Goal: Task Accomplishment & Management: Manage account settings

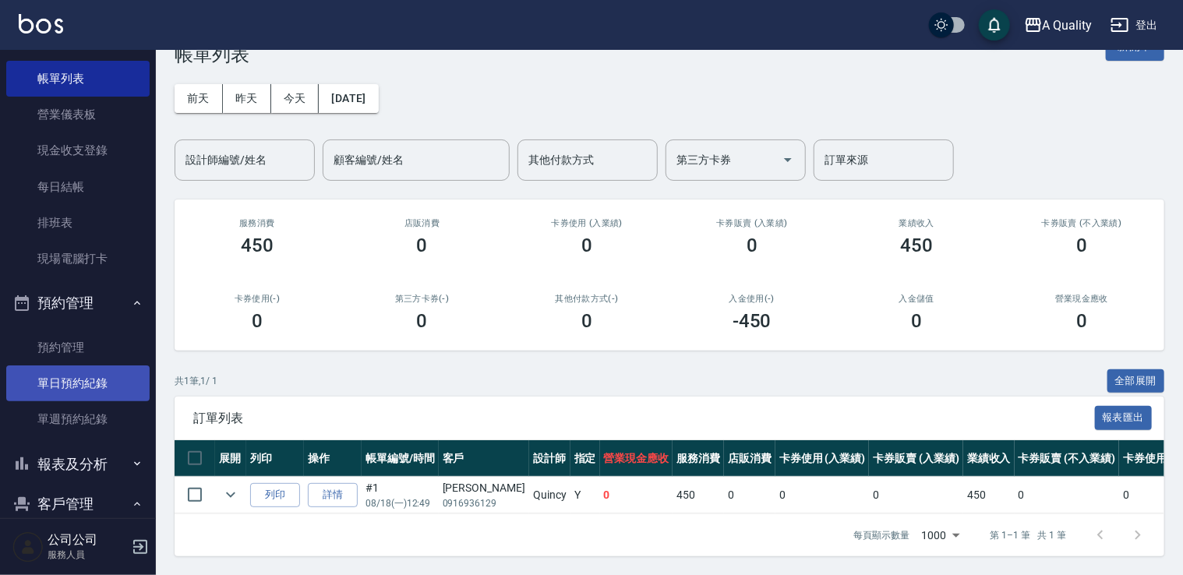
scroll to position [222, 0]
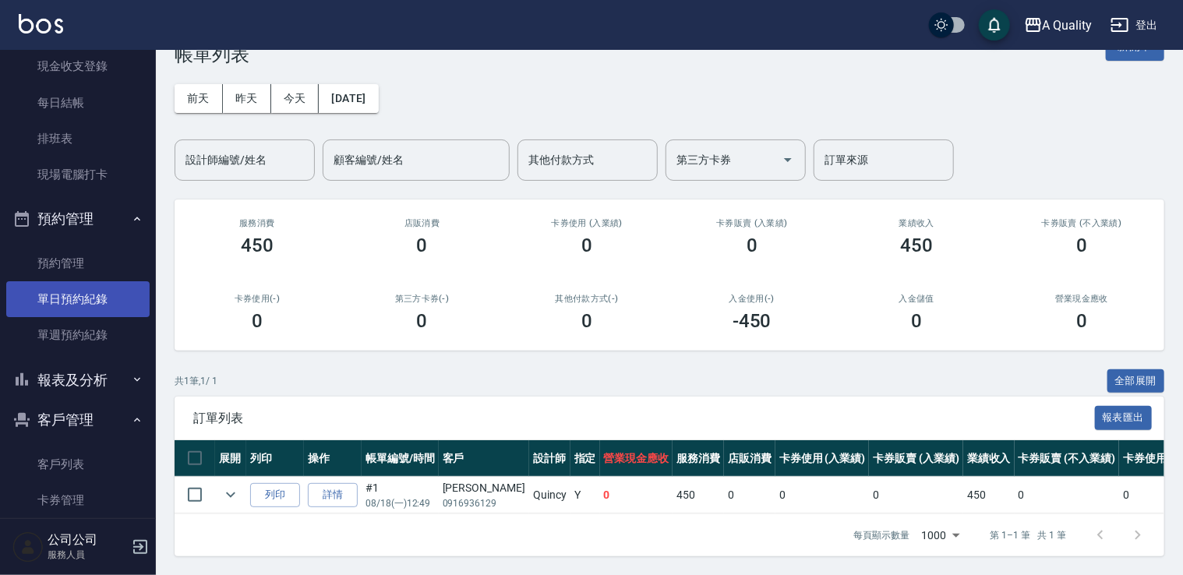
click at [81, 380] on ul "櫃檯作業 打帳單 帳單列表 營業儀表板 現金收支登錄 每日結帳 排班表 現場電腦打卡 預約管理 預約管理 單日預約紀錄 單週預約紀錄 報表及分析 報表目錄 店…" at bounding box center [77, 227] width 143 height 679
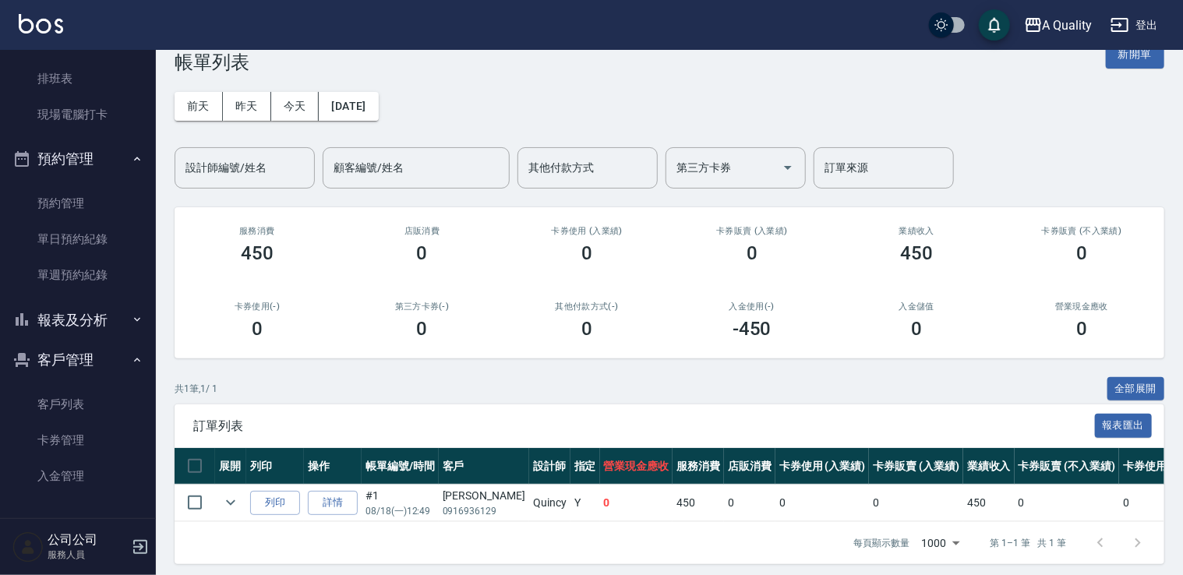
scroll to position [52, 0]
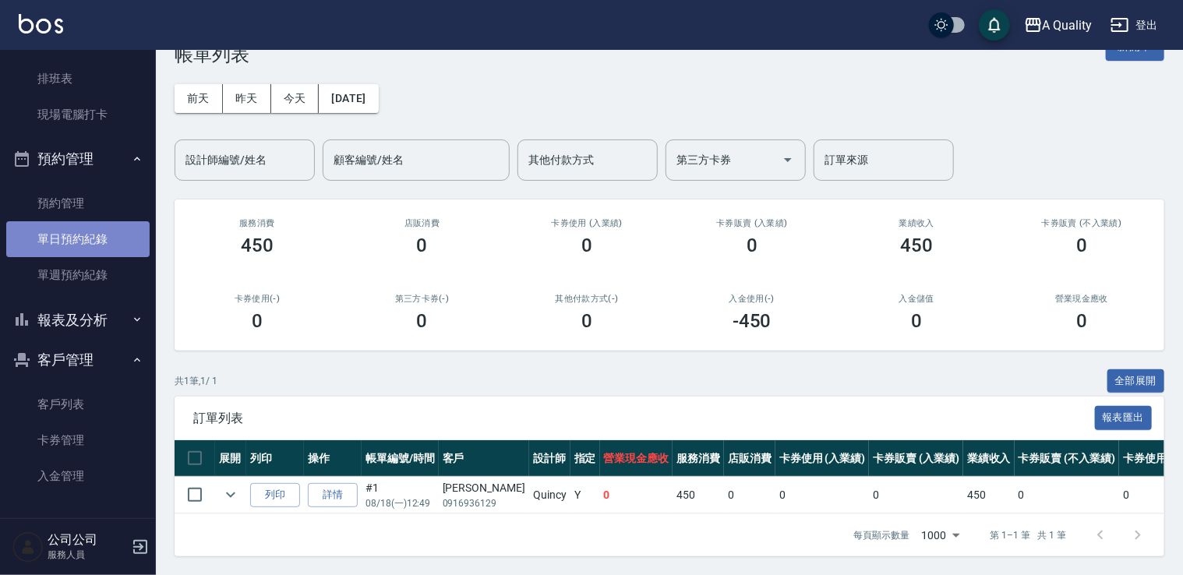
click at [99, 239] on link "單日預約紀錄" at bounding box center [77, 239] width 143 height 36
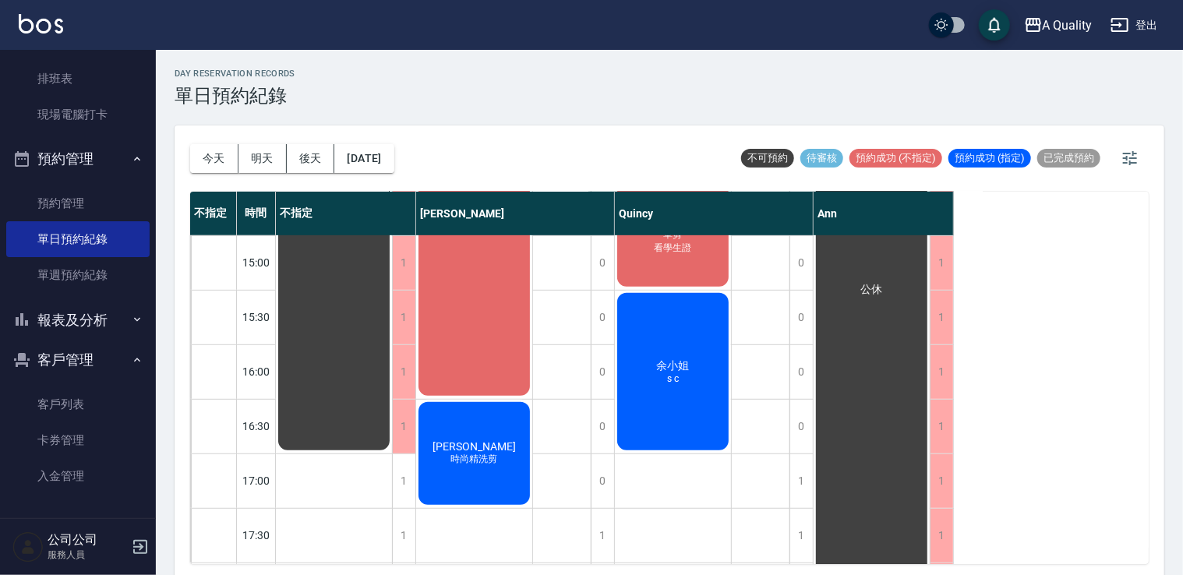
scroll to position [431, 0]
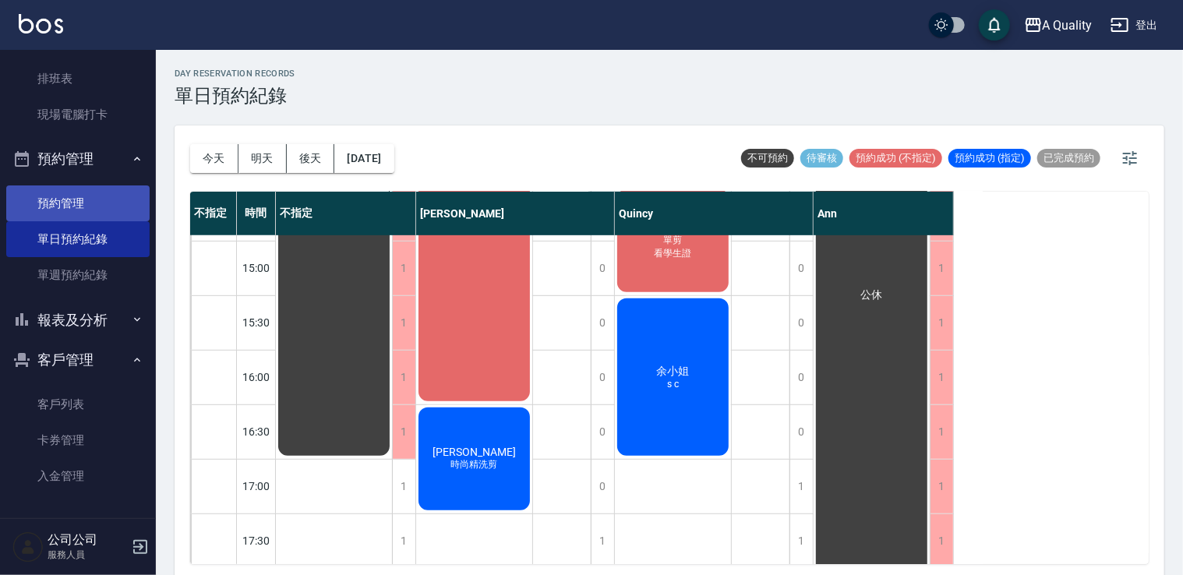
click at [31, 203] on link "預約管理" at bounding box center [77, 204] width 143 height 36
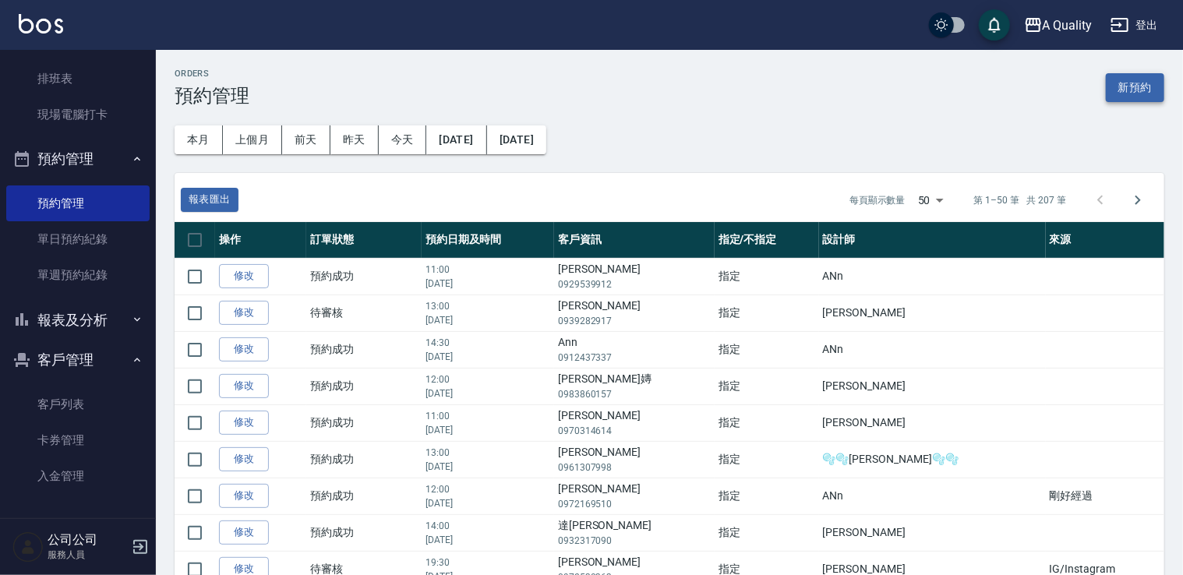
click at [1150, 80] on button "新預約" at bounding box center [1135, 87] width 58 height 29
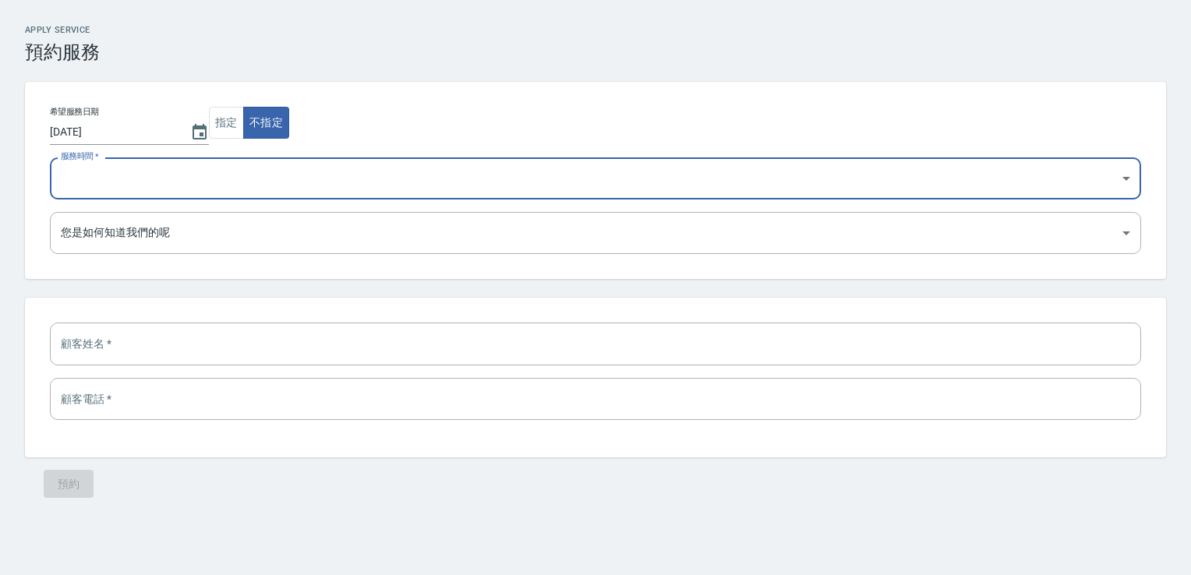
click at [170, 166] on select "11:00 11:30 12:00 12:30 13:00 13:30 14:00 14:30 15:00 15:30 16:00 16:30 17:00 1…" at bounding box center [595, 178] width 1091 height 42
select select "1755511200000"
click at [50, 157] on select "11:00 11:30 12:00 12:30 13:00 13:30 14:00 14:30 15:00 15:30 16:00 16:30 17:00 1…" at bounding box center [595, 178] width 1091 height 42
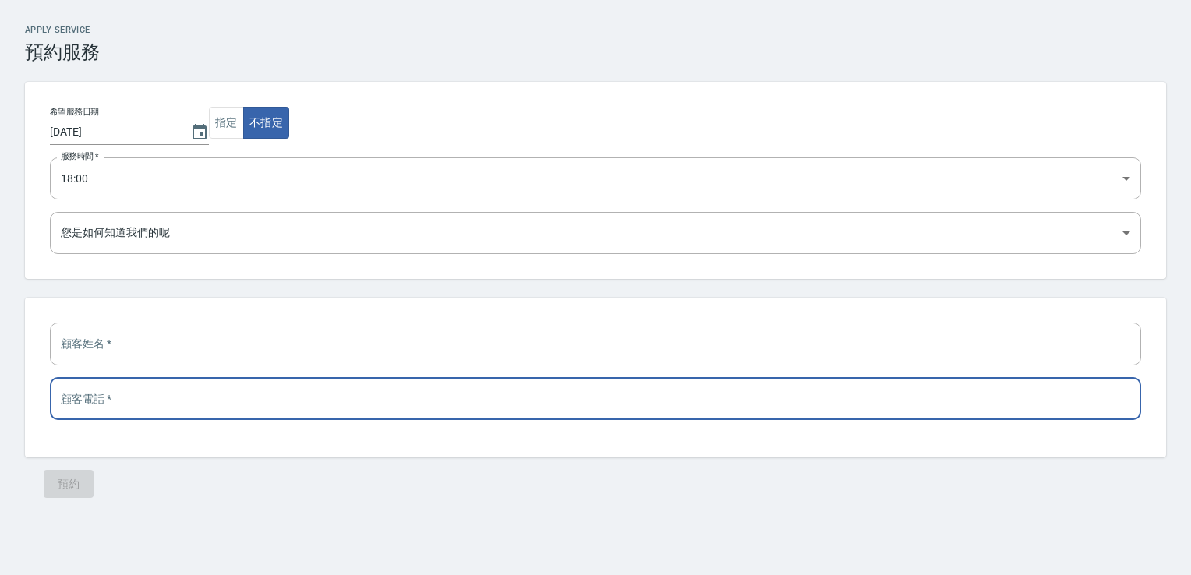
click at [178, 396] on input "tel" at bounding box center [595, 399] width 1091 height 42
paste input "0909666052"
type input "0909666052"
click at [112, 344] on input "text" at bounding box center [595, 344] width 1091 height 42
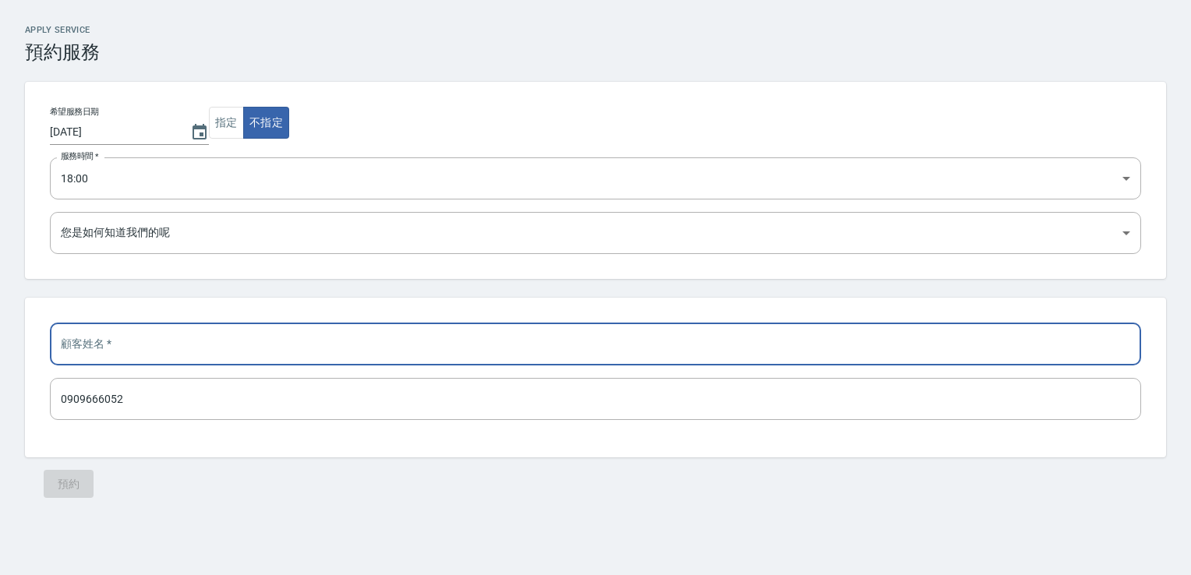
paste input "[PERSON_NAME][GEOGRAPHIC_DATA]"
type input "[PERSON_NAME][GEOGRAPHIC_DATA]"
drag, startPoint x: 68, startPoint y: 499, endPoint x: 71, endPoint y: 491, distance: 8.4
click at [68, 497] on div "預約" at bounding box center [595, 485] width 1141 height 54
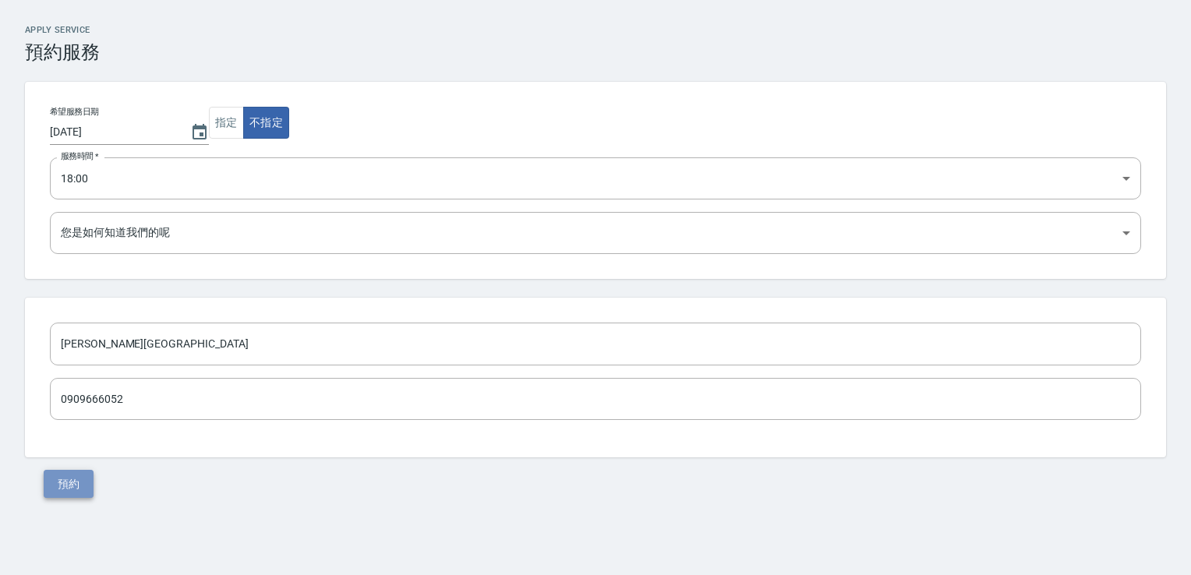
click at [72, 489] on button "預約" at bounding box center [69, 484] width 50 height 29
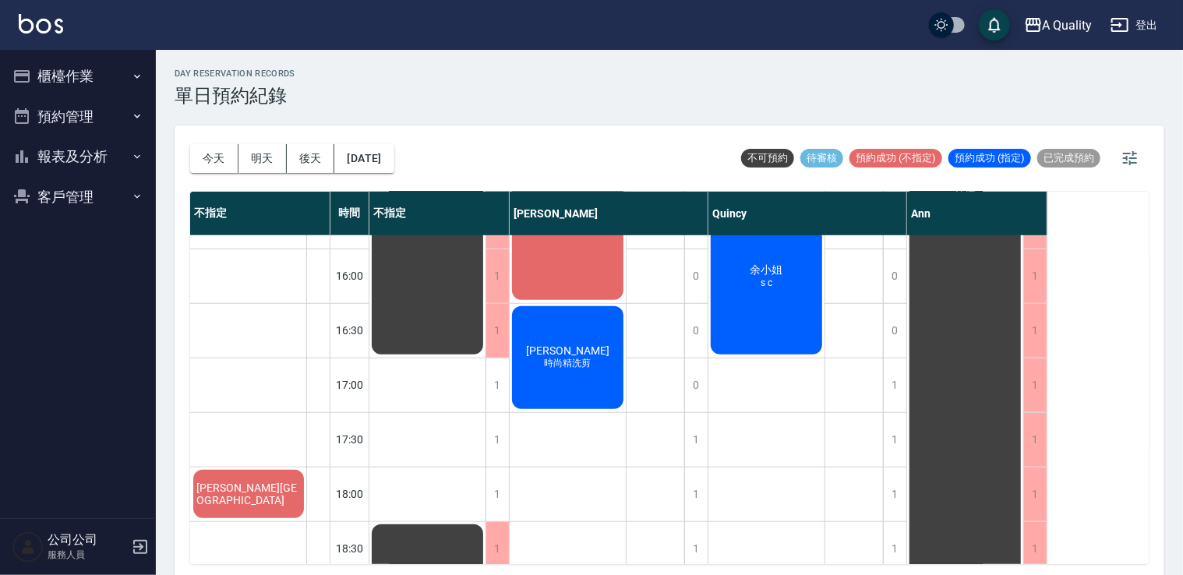
scroll to position [546, 0]
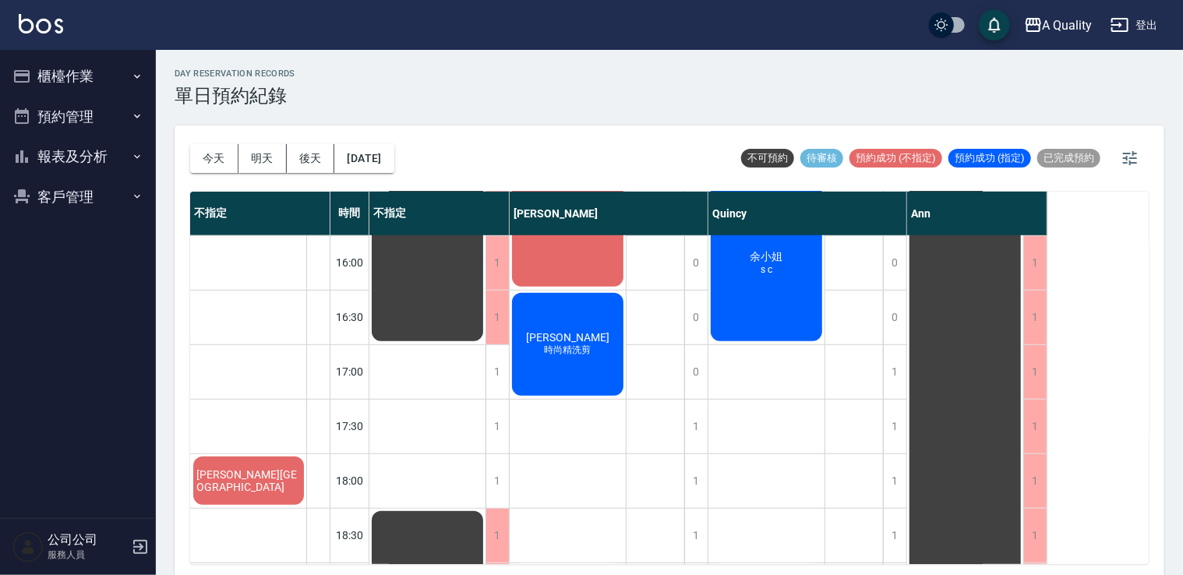
click at [244, 485] on span "[PERSON_NAME][GEOGRAPHIC_DATA]" at bounding box center [248, 480] width 111 height 25
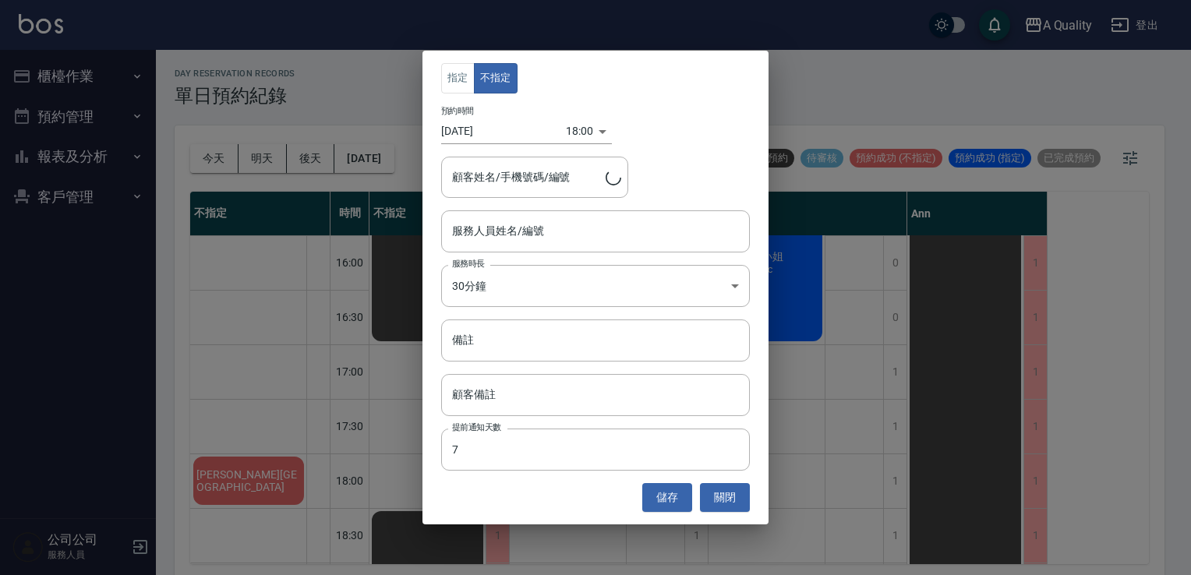
type input "鄭澎洲/0909666052"
click at [528, 283] on body "A Quality 登出 櫃檯作業 打帳單 帳單列表 營業儀表板 現金收支登錄 每日結帳 排班表 現場電腦打卡 預約管理 預約管理 單日預約紀錄 單週預約紀錄…" at bounding box center [595, 290] width 1191 height 580
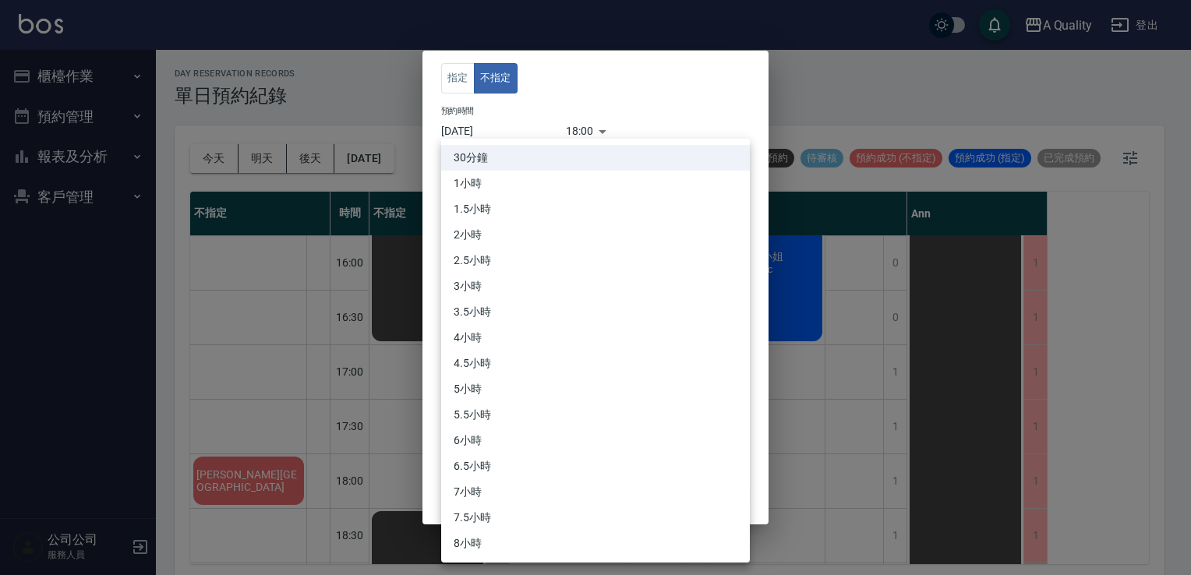
click at [527, 188] on li "1小時" at bounding box center [595, 184] width 309 height 26
type input "2"
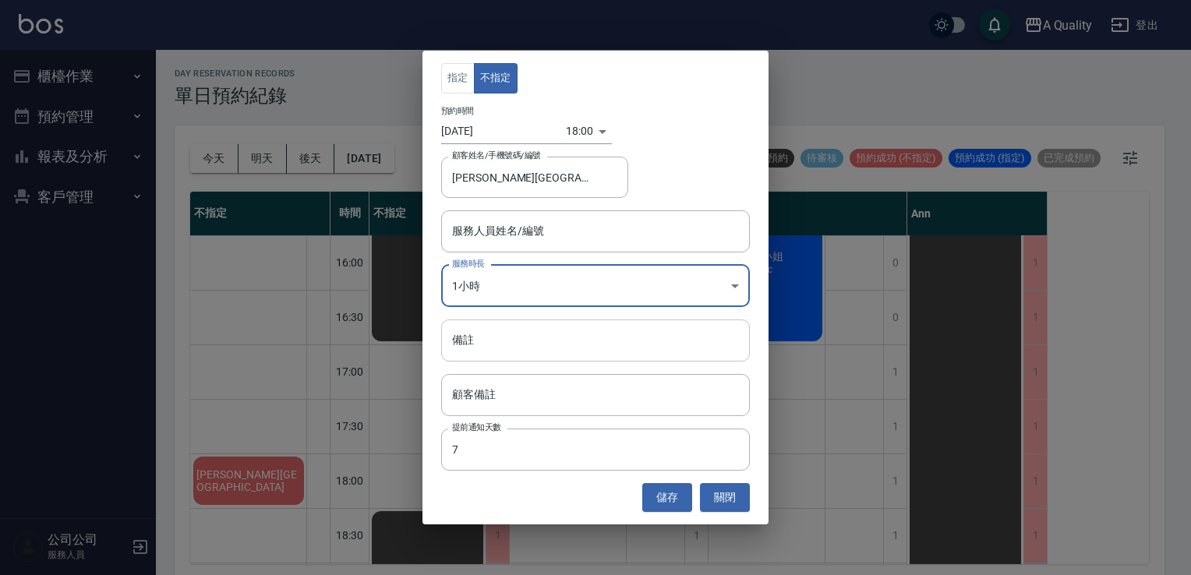
click at [550, 333] on input "備註" at bounding box center [595, 341] width 309 height 42
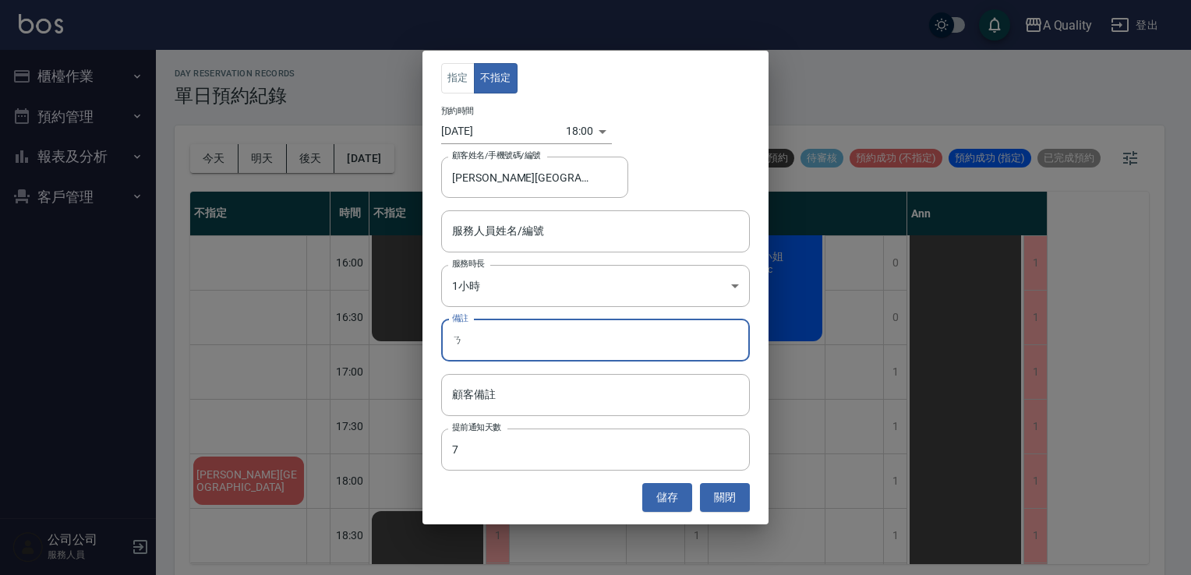
type input "ㄏ"
type input "sc"
click at [659, 501] on button "儲存" at bounding box center [667, 497] width 50 height 29
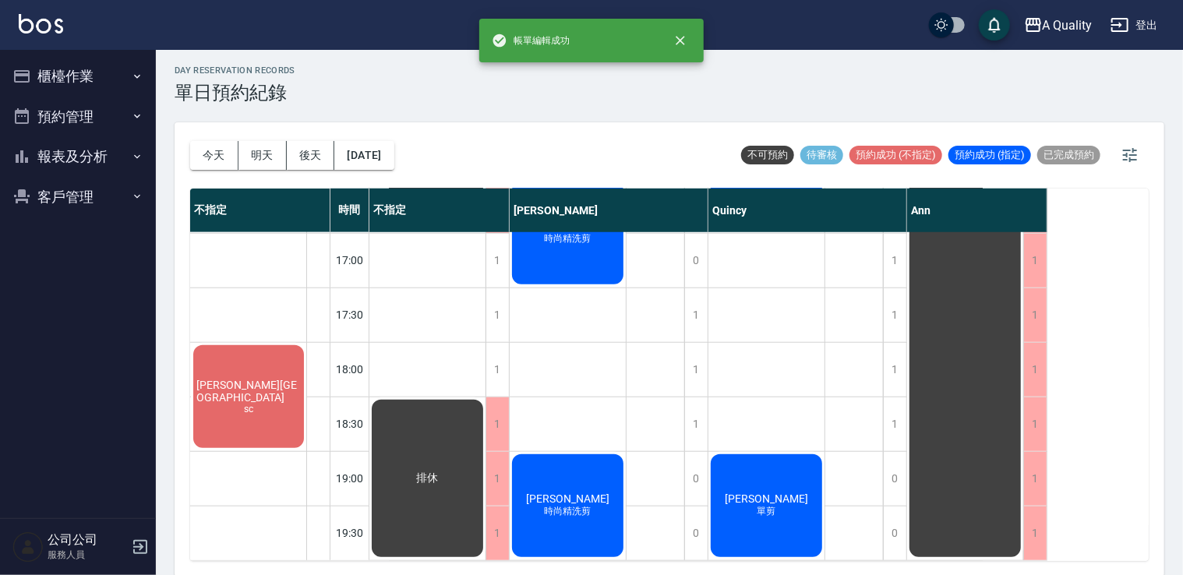
scroll to position [4, 0]
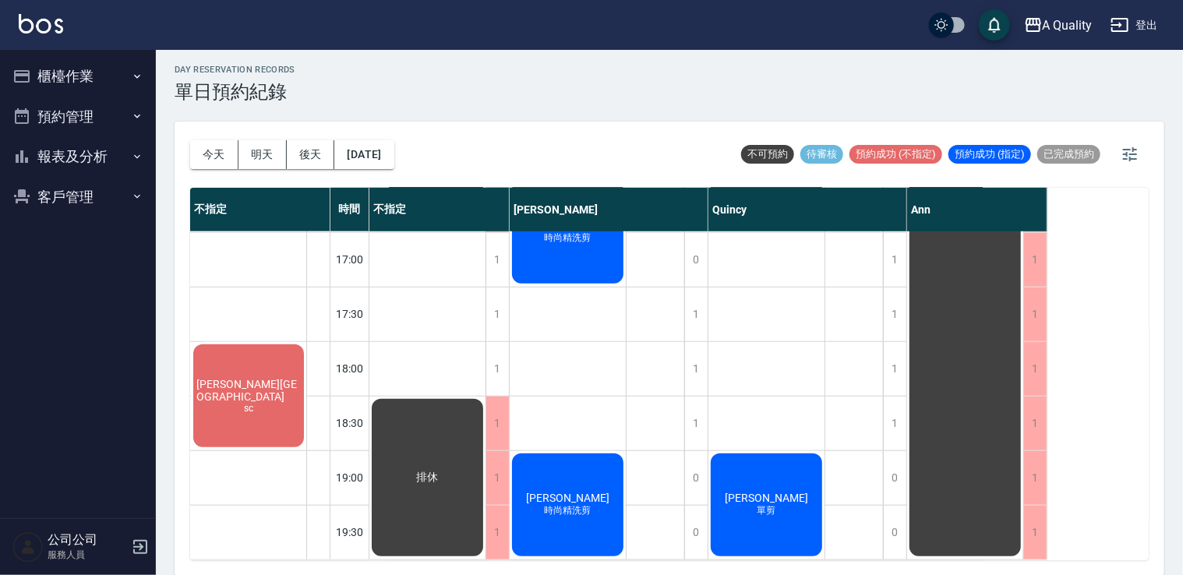
click at [243, 379] on span "[PERSON_NAME][GEOGRAPHIC_DATA]" at bounding box center [248, 390] width 111 height 25
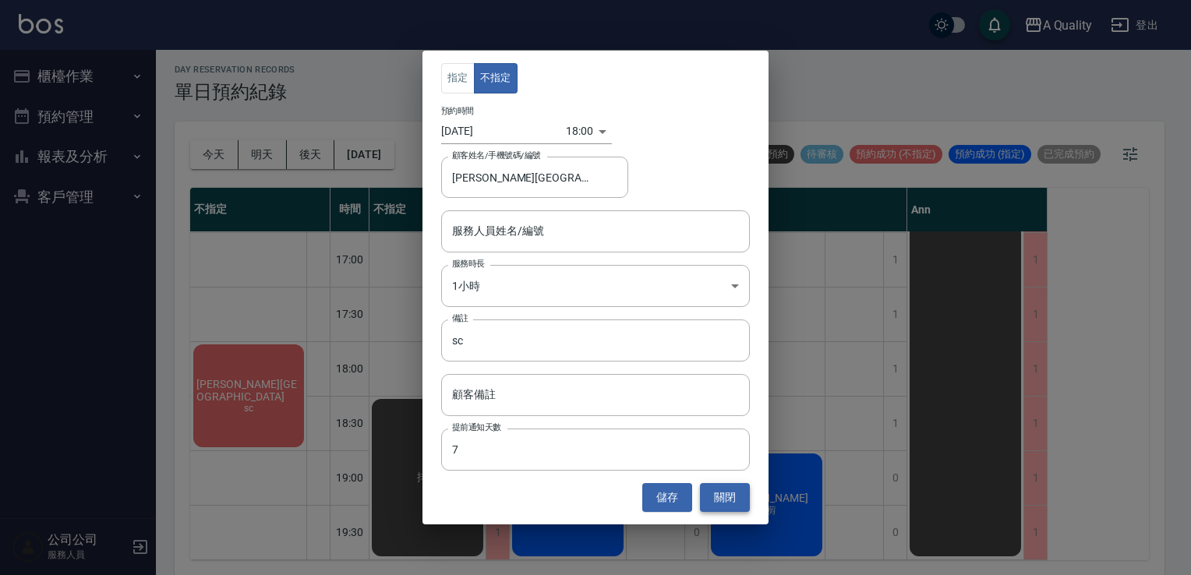
click at [703, 502] on button "關閉" at bounding box center [725, 497] width 50 height 29
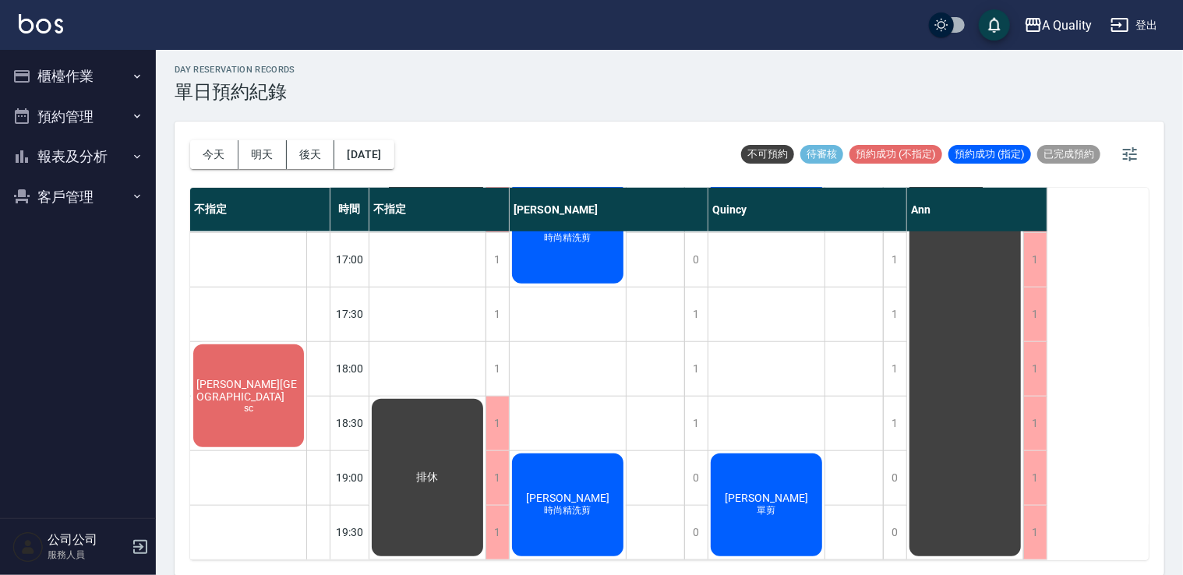
click at [528, 386] on div "黃鈺軒 縮毛矯正(燙直) 曾麗雪 時尚精洗剪 木木先生 時尚精洗剪" at bounding box center [568, 69] width 117 height 982
click at [242, 368] on div "鄭澎洲 sc" at bounding box center [248, 396] width 115 height 108
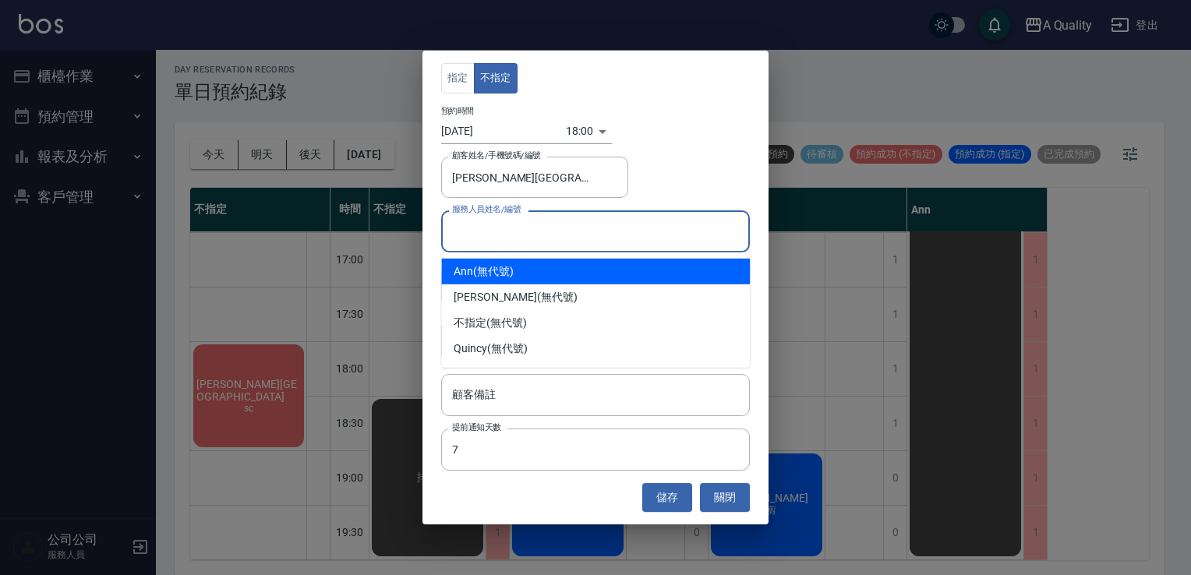
click at [546, 230] on input "服務人員姓名/編號" at bounding box center [595, 230] width 295 height 27
click at [362, 260] on div "指定 不指定 預約時間 2025/08/18 18:00 1755511200000 顧客姓名/手機號碼/編號 鄭澎洲/0909666052 顧客姓名/手機號…" at bounding box center [595, 287] width 1191 height 575
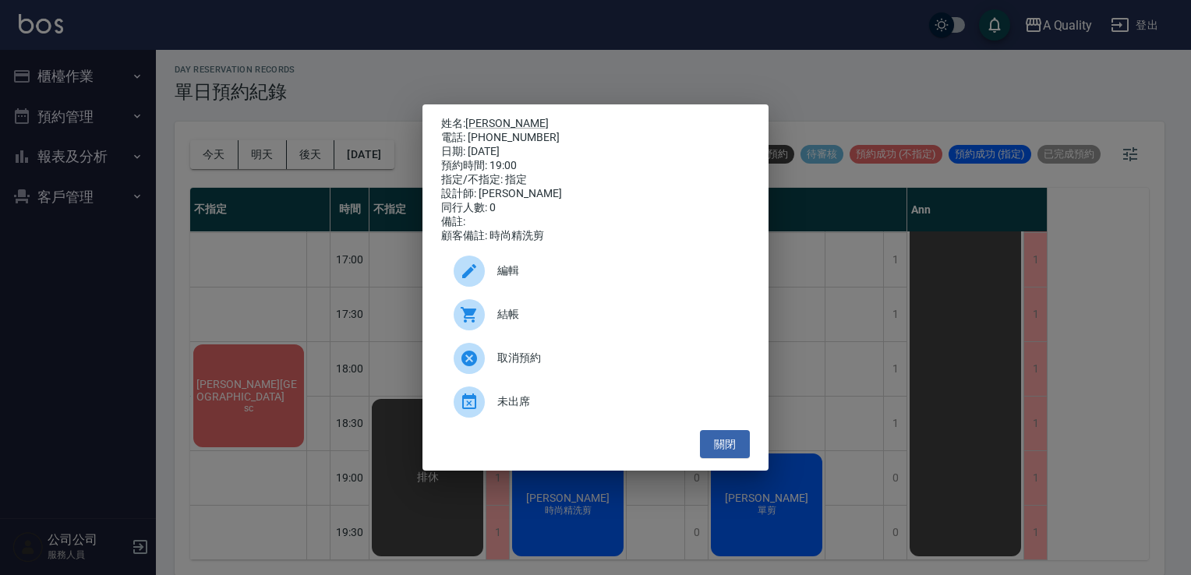
click at [306, 272] on div "姓名: 木木先生 電話: 0978718233 日期: 2025/08/18 預約時間: 19:00 指定/不指定: 指定 設計師: Taylor 同行人數:…" at bounding box center [595, 287] width 1191 height 575
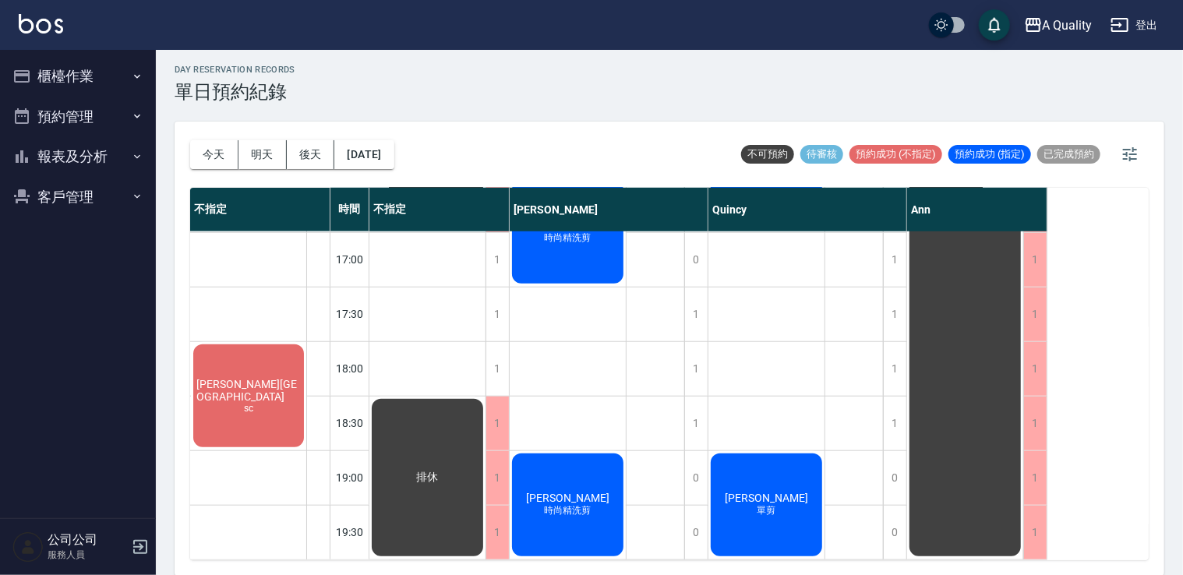
click at [242, 378] on span "[PERSON_NAME][GEOGRAPHIC_DATA]" at bounding box center [248, 390] width 111 height 25
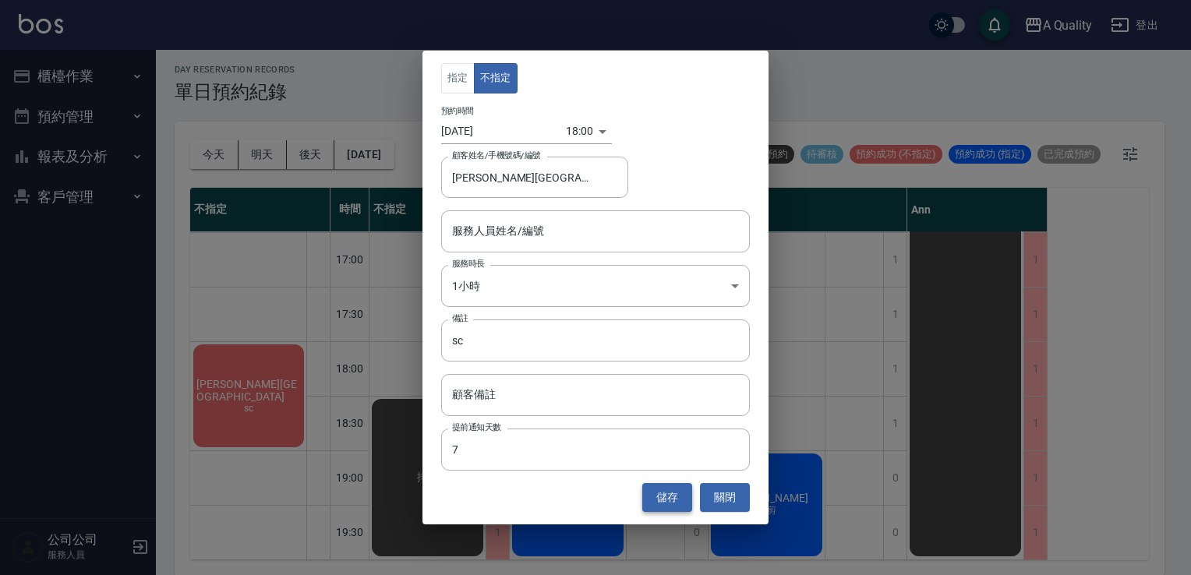
click at [680, 500] on button "儲存" at bounding box center [667, 497] width 50 height 29
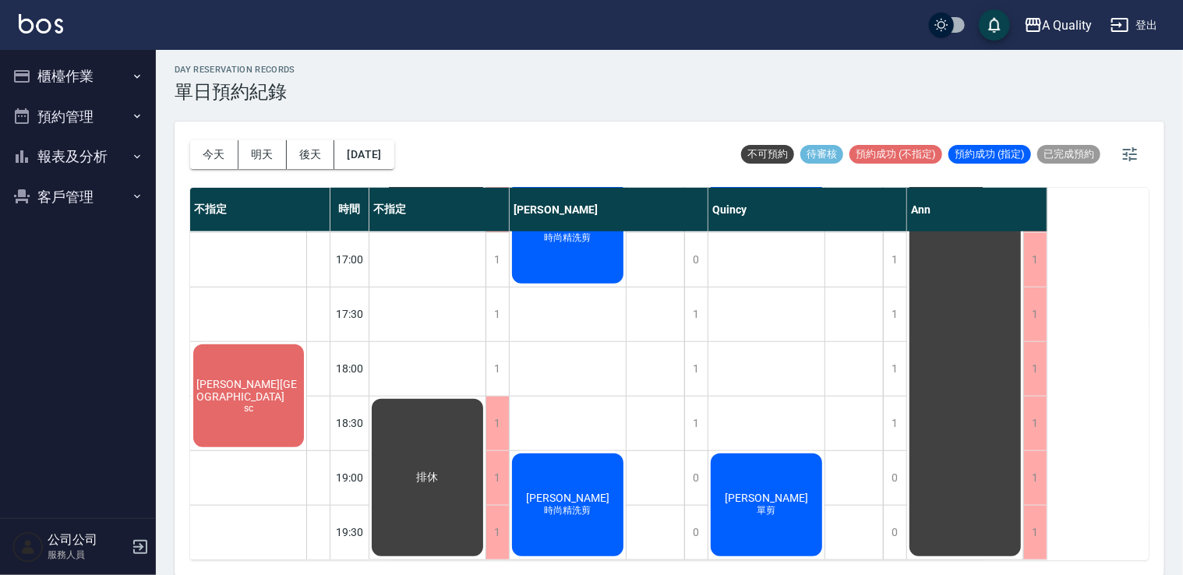
click at [253, 378] on span "[PERSON_NAME][GEOGRAPHIC_DATA]" at bounding box center [248, 390] width 111 height 25
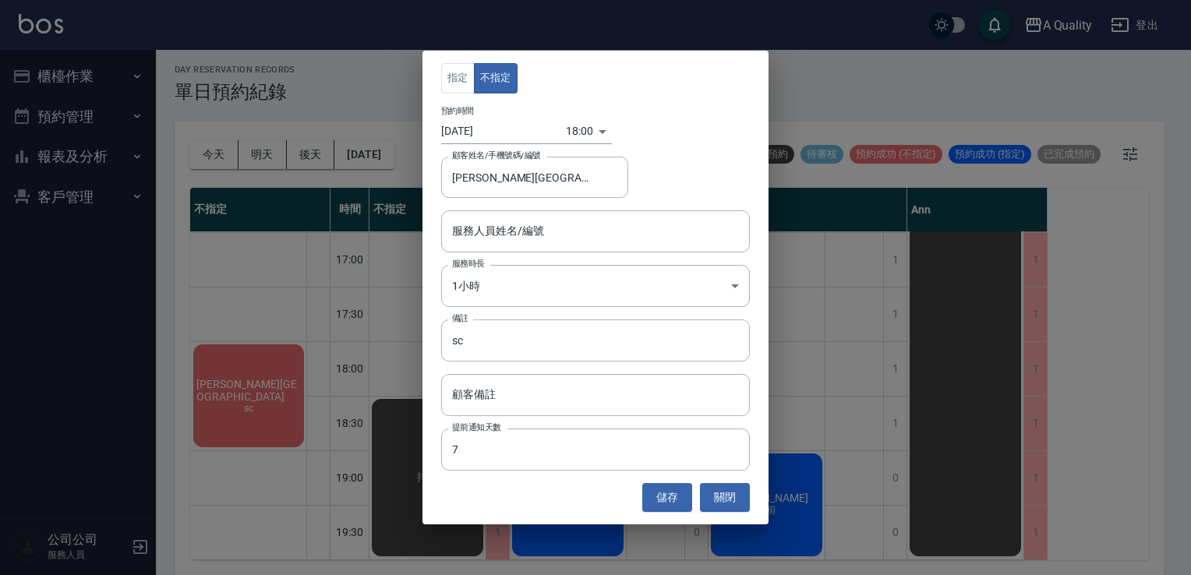
click at [905, 359] on div "指定 不指定 預約時間 2025/08/18 18:00 1755511200000 顧客姓名/手機號碼/編號 鄭澎洲/0909666052 顧客姓名/手機號…" at bounding box center [595, 287] width 1191 height 575
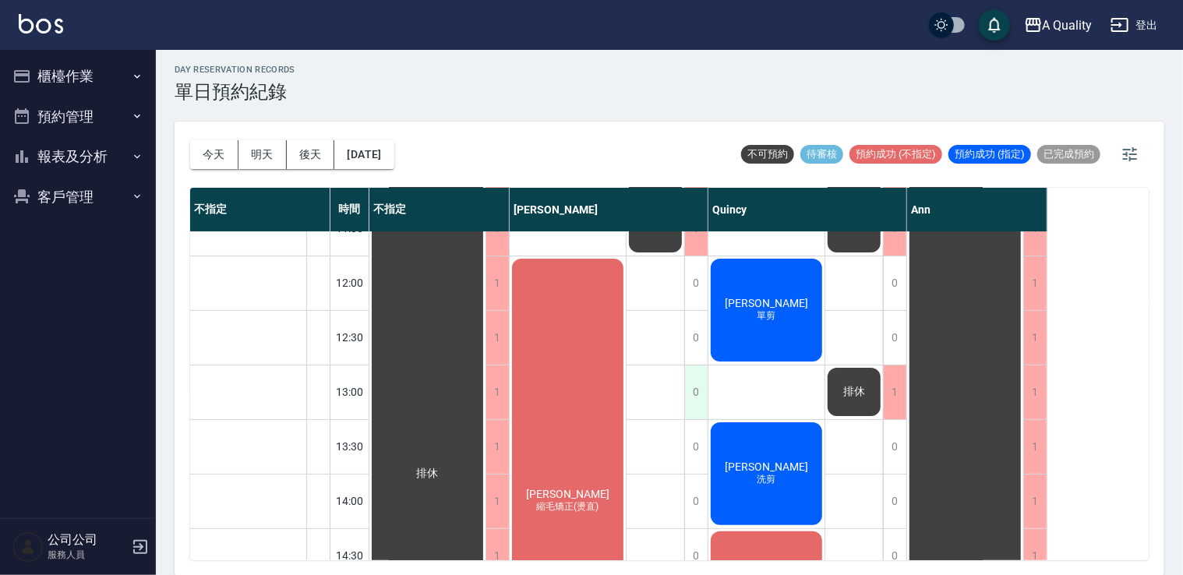
scroll to position [41, 0]
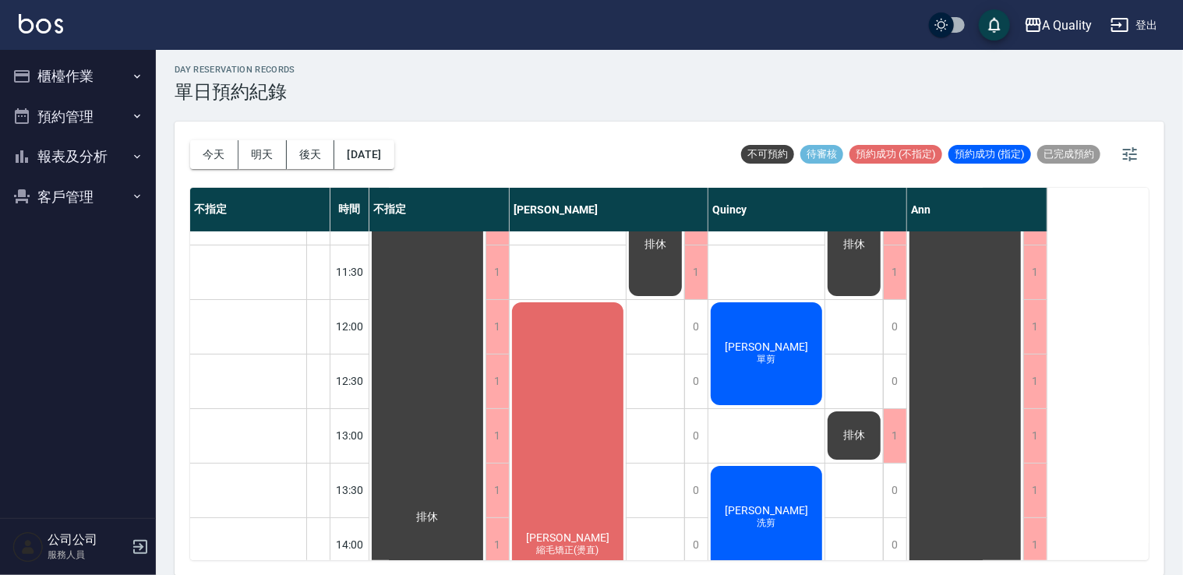
click at [91, 210] on button "客戶管理" at bounding box center [77, 197] width 143 height 41
click at [97, 243] on link "客戶列表" at bounding box center [77, 241] width 143 height 36
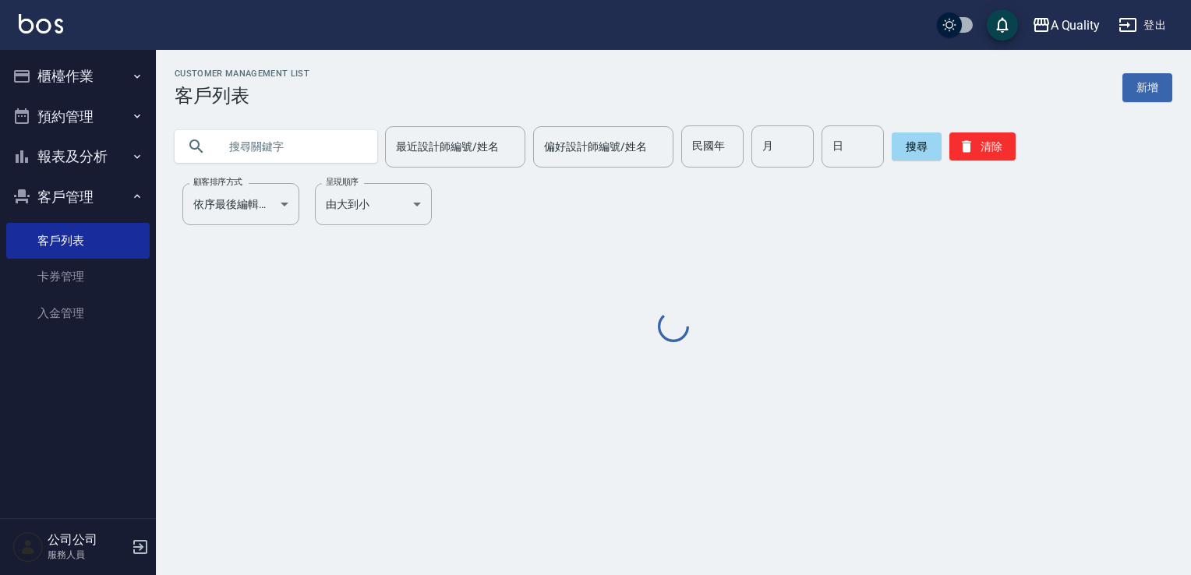
click at [283, 147] on input "text" at bounding box center [291, 146] width 147 height 42
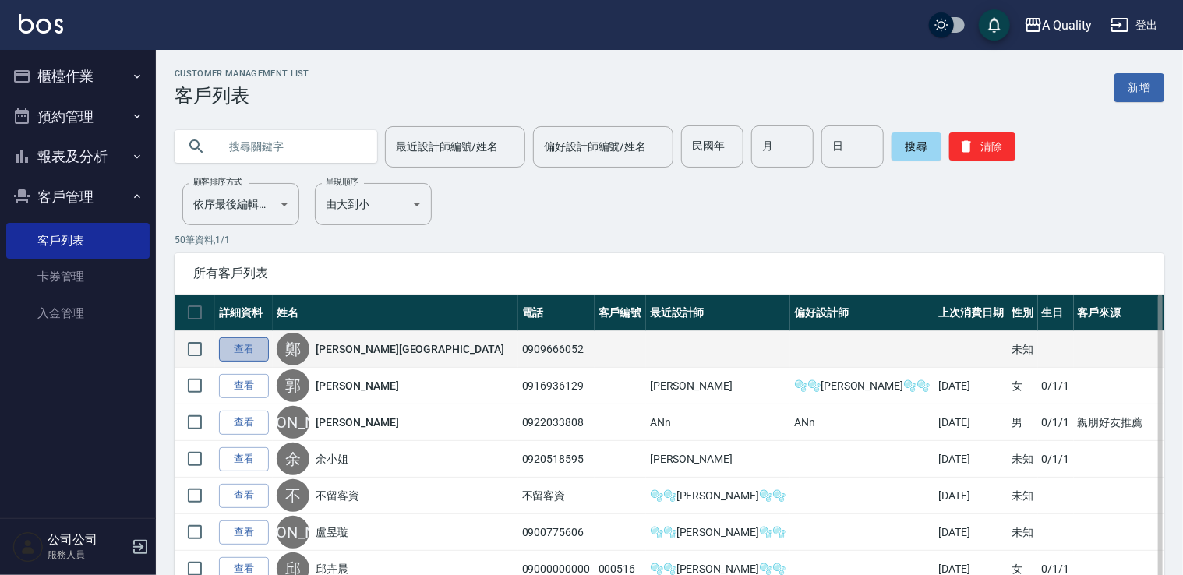
click at [253, 342] on link "查看" at bounding box center [244, 350] width 50 height 24
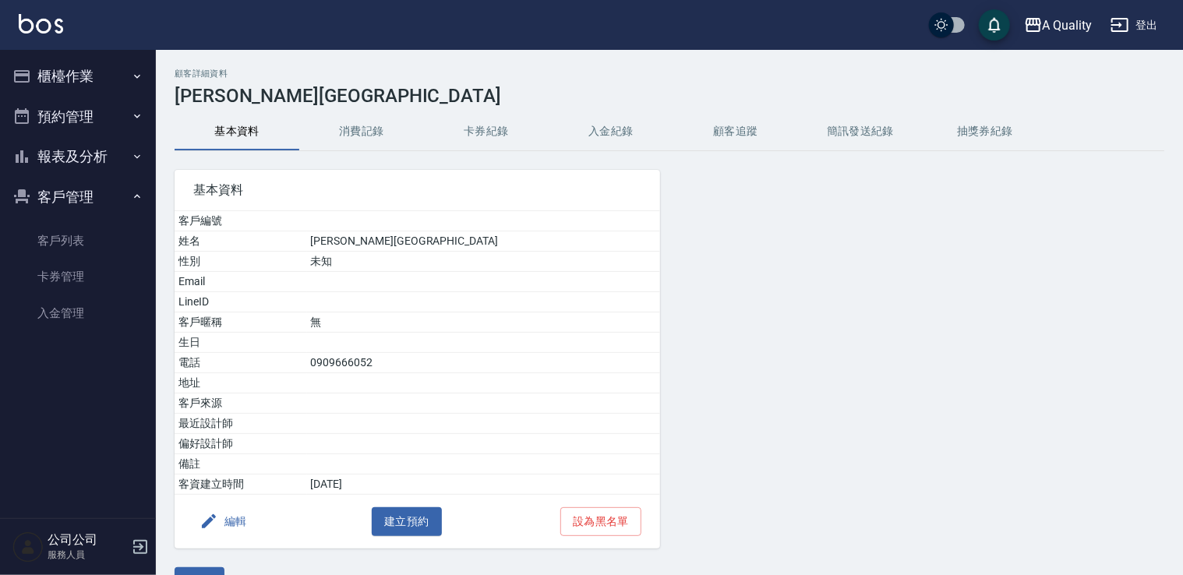
click at [394, 129] on button "消費記錄" at bounding box center [361, 131] width 125 height 37
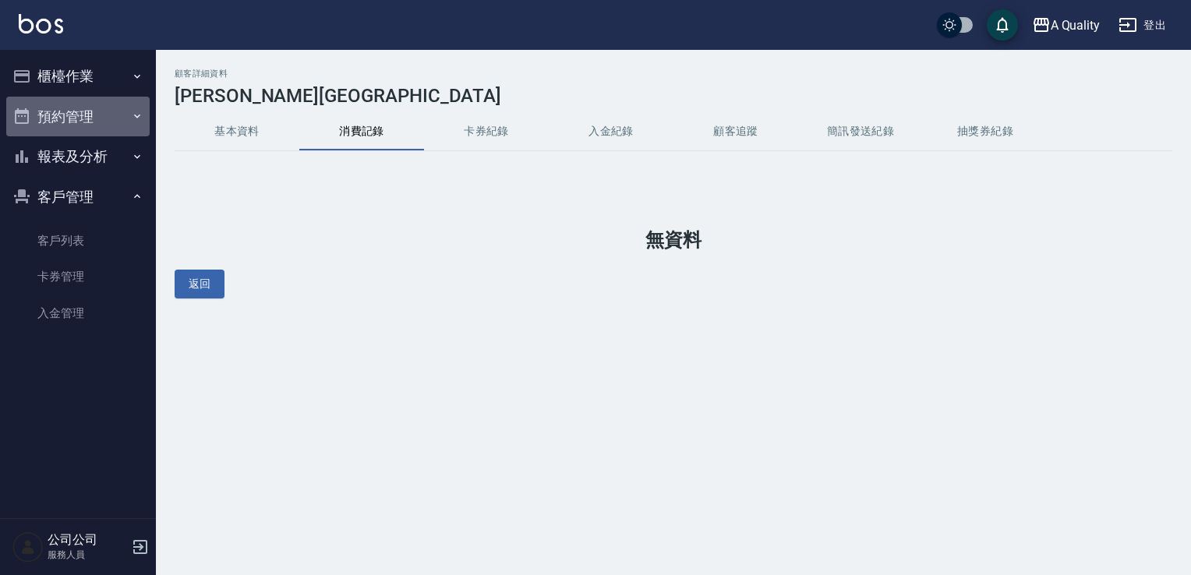
click at [84, 126] on button "預約管理" at bounding box center [77, 117] width 143 height 41
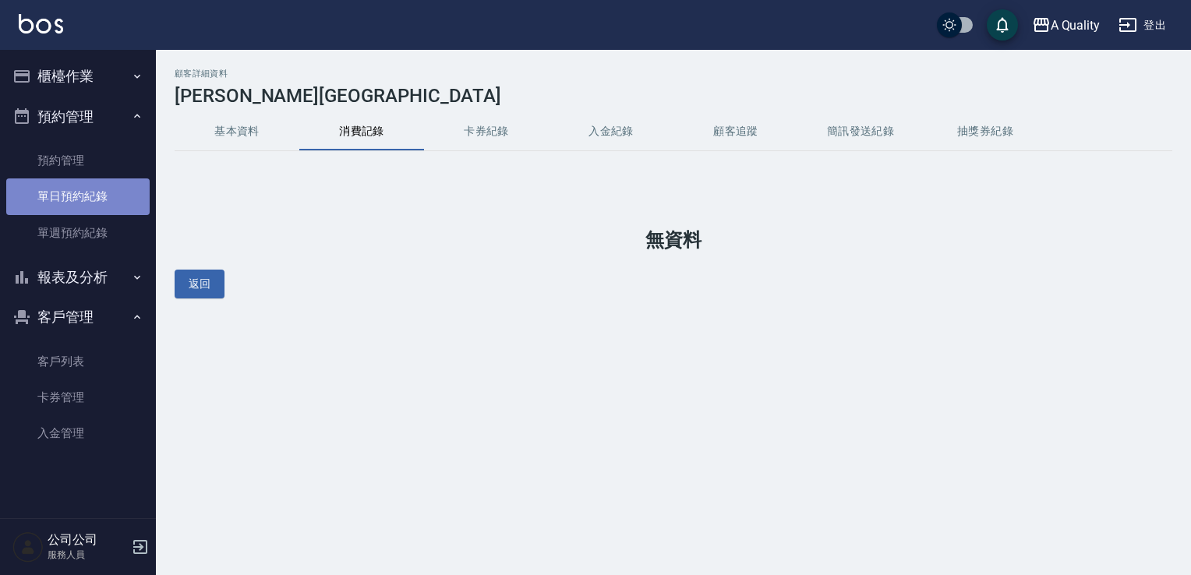
click at [83, 186] on link "單日預約紀錄" at bounding box center [77, 196] width 143 height 36
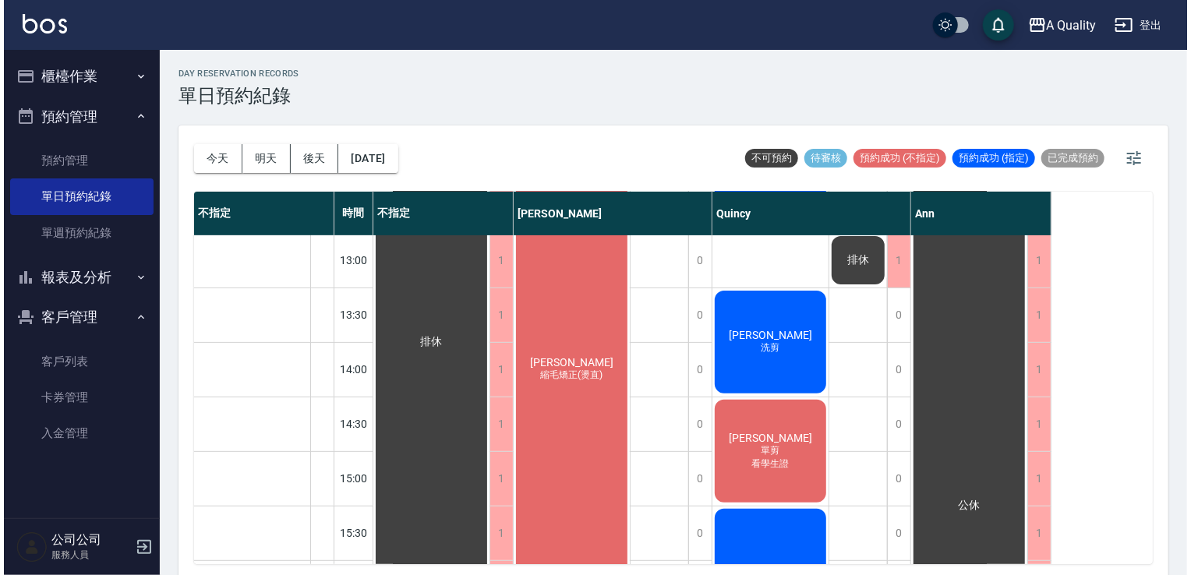
scroll to position [197, 0]
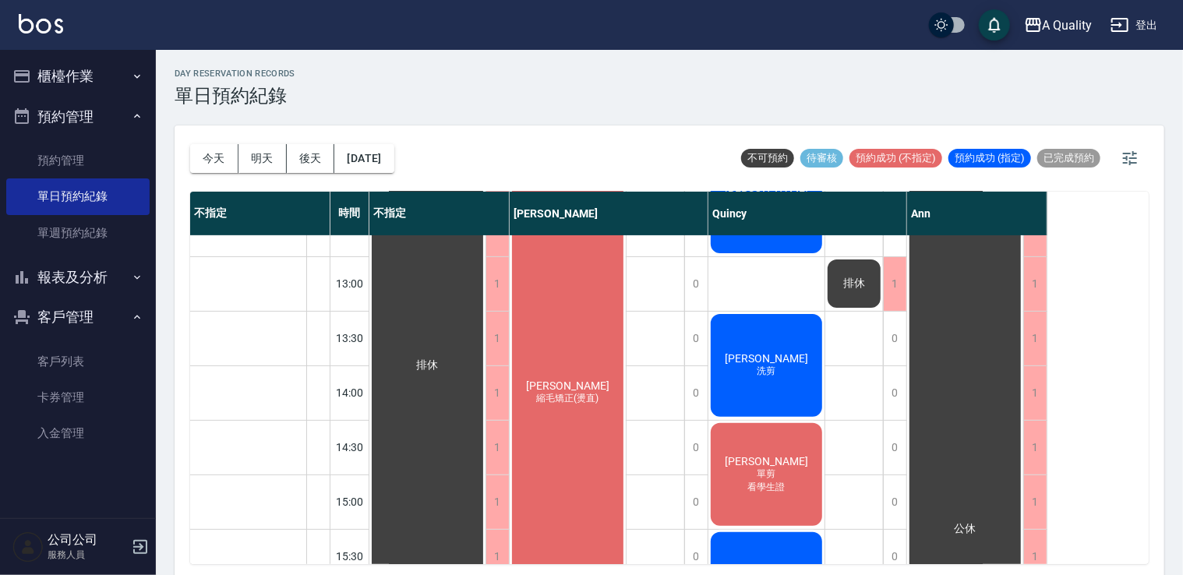
click at [442, 359] on span "[PERSON_NAME]" at bounding box center [428, 366] width 28 height 14
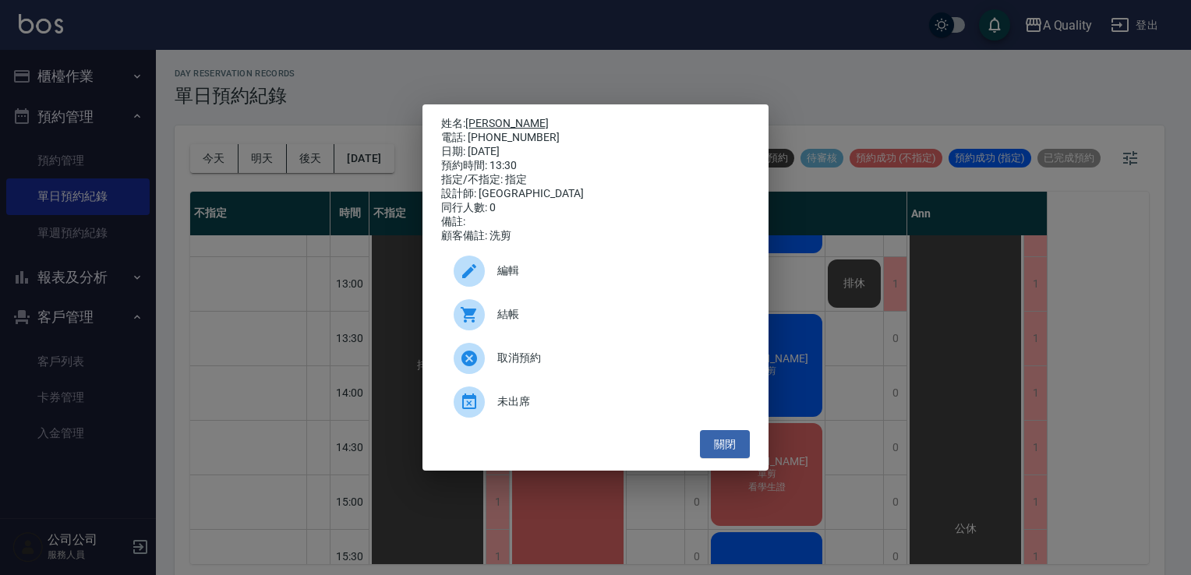
click at [476, 117] on link "[PERSON_NAME]" at bounding box center [506, 123] width 83 height 12
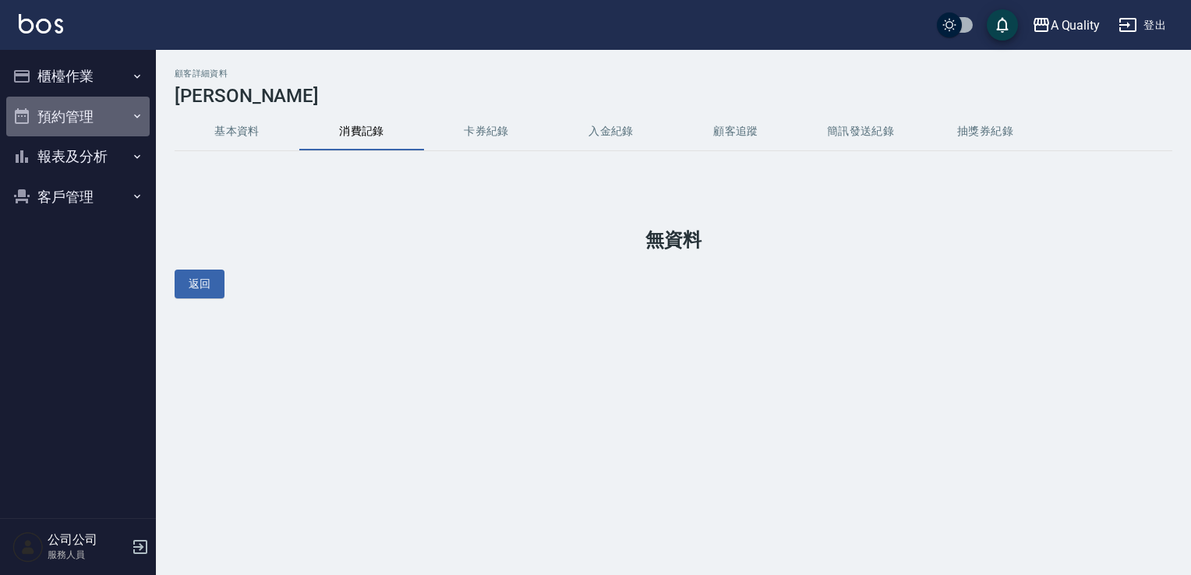
click at [72, 119] on button "預約管理" at bounding box center [77, 117] width 143 height 41
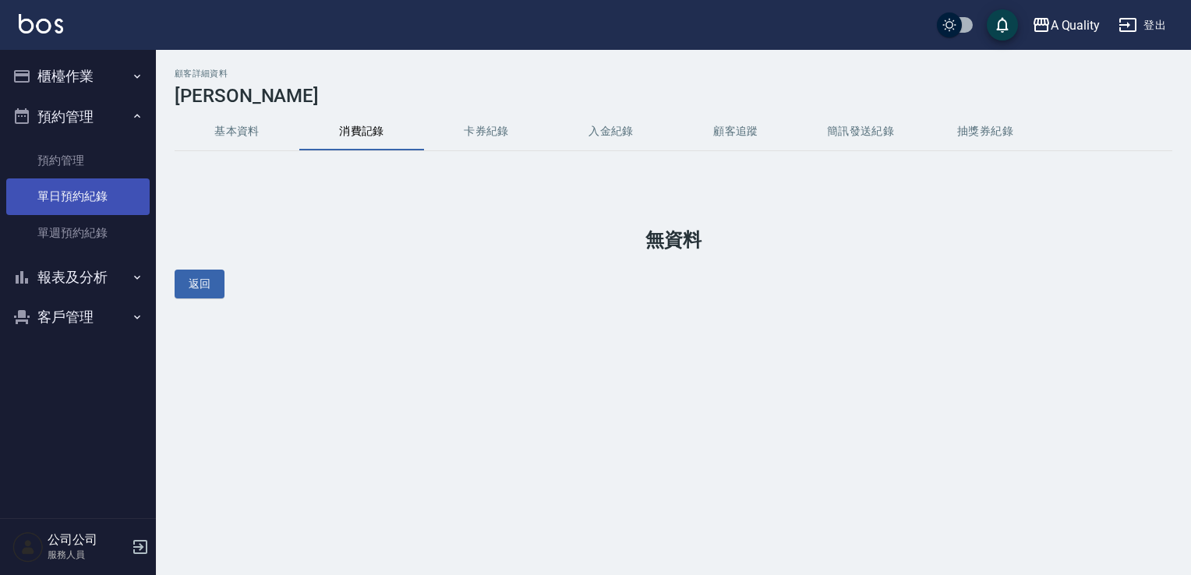
click at [94, 196] on link "單日預約紀錄" at bounding box center [77, 196] width 143 height 36
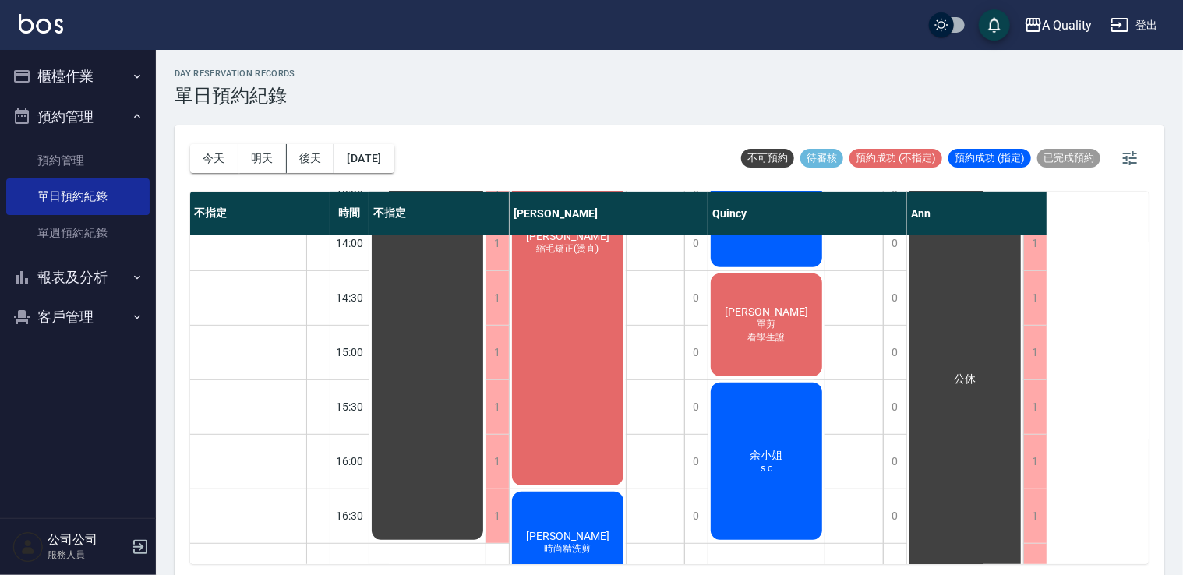
scroll to position [353, 0]
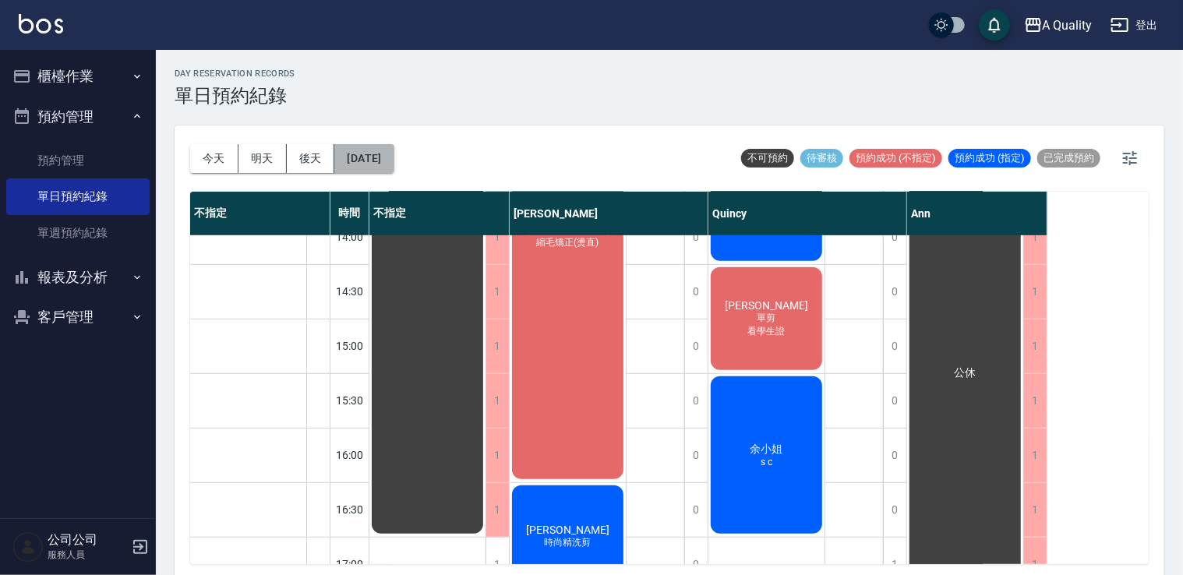
click at [377, 164] on button "2025/08/18" at bounding box center [363, 158] width 59 height 29
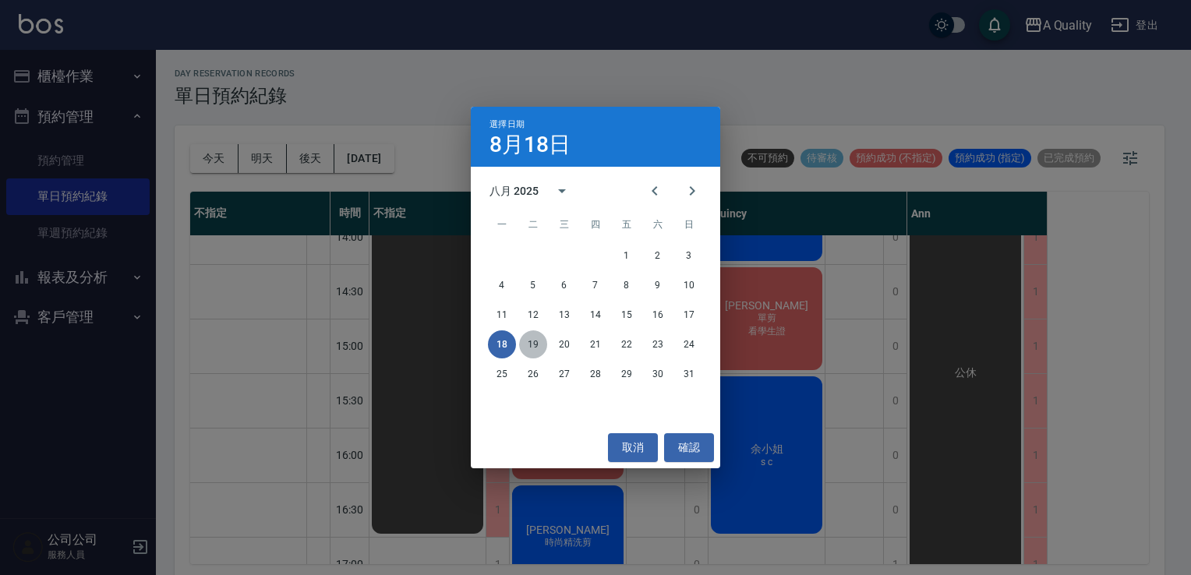
click at [532, 341] on button "19" at bounding box center [533, 344] width 28 height 28
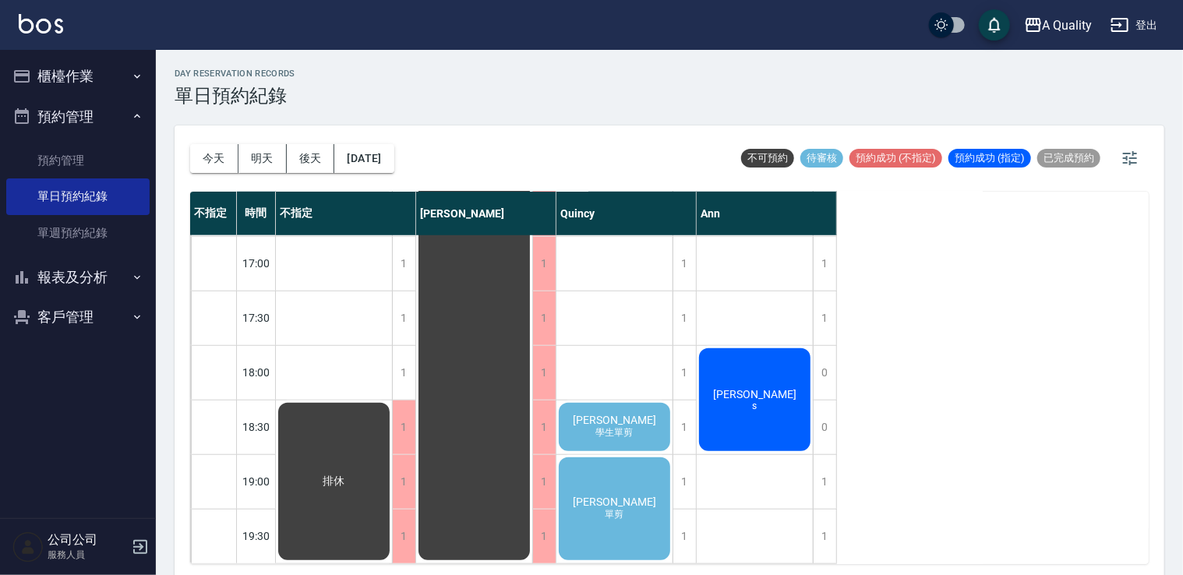
scroll to position [665, 0]
click at [380, 154] on button "2025/08/19" at bounding box center [363, 158] width 59 height 29
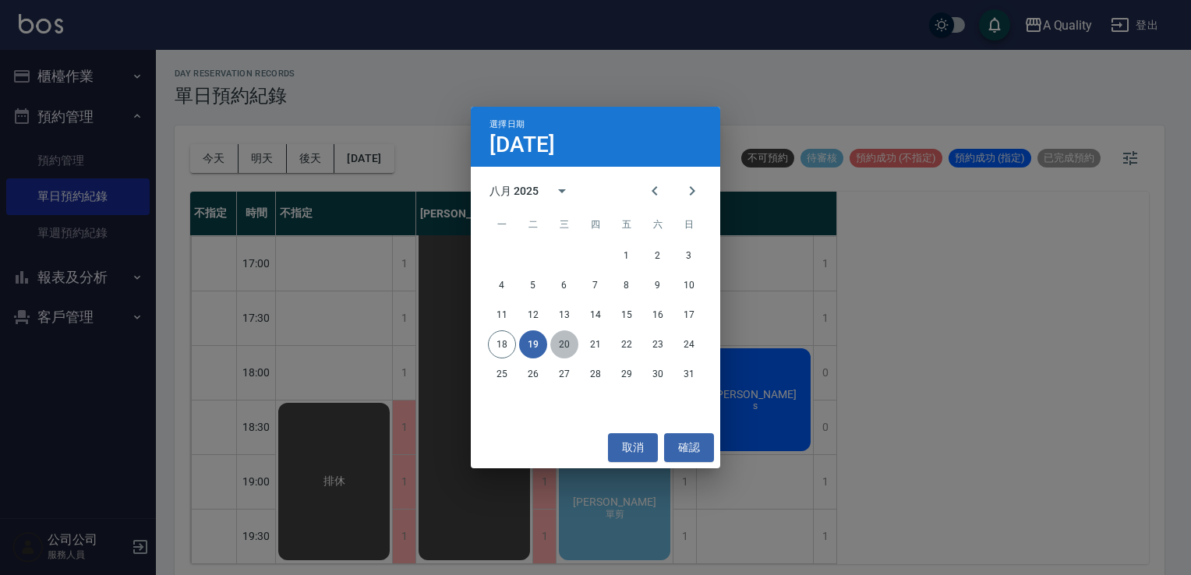
click at [569, 344] on button "20" at bounding box center [564, 344] width 28 height 28
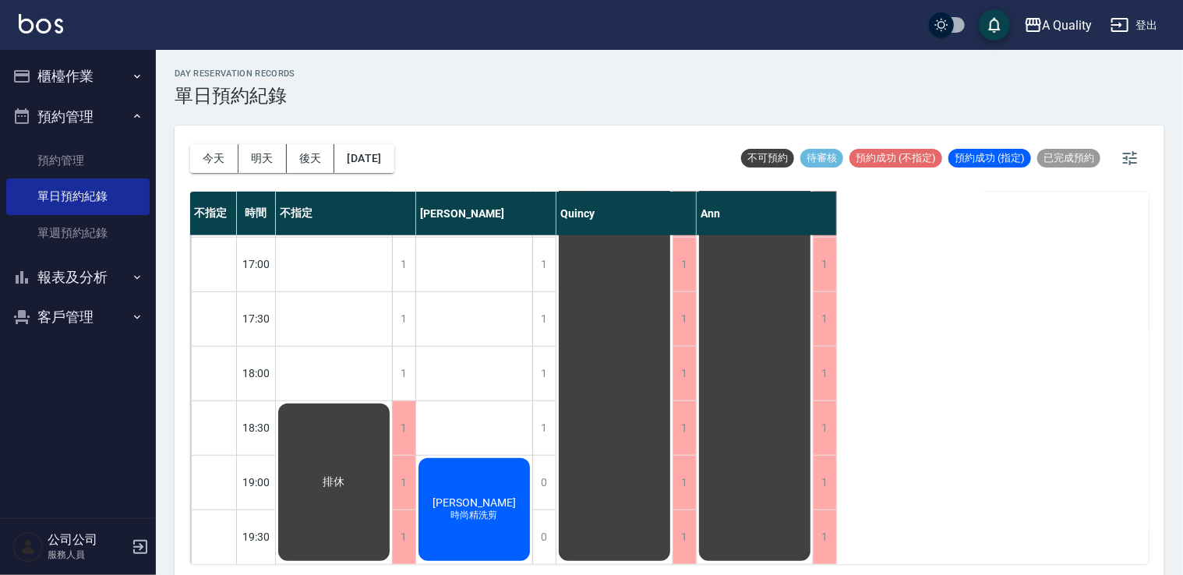
scroll to position [665, 0]
click at [392, 419] on div "排休" at bounding box center [334, 482] width 116 height 162
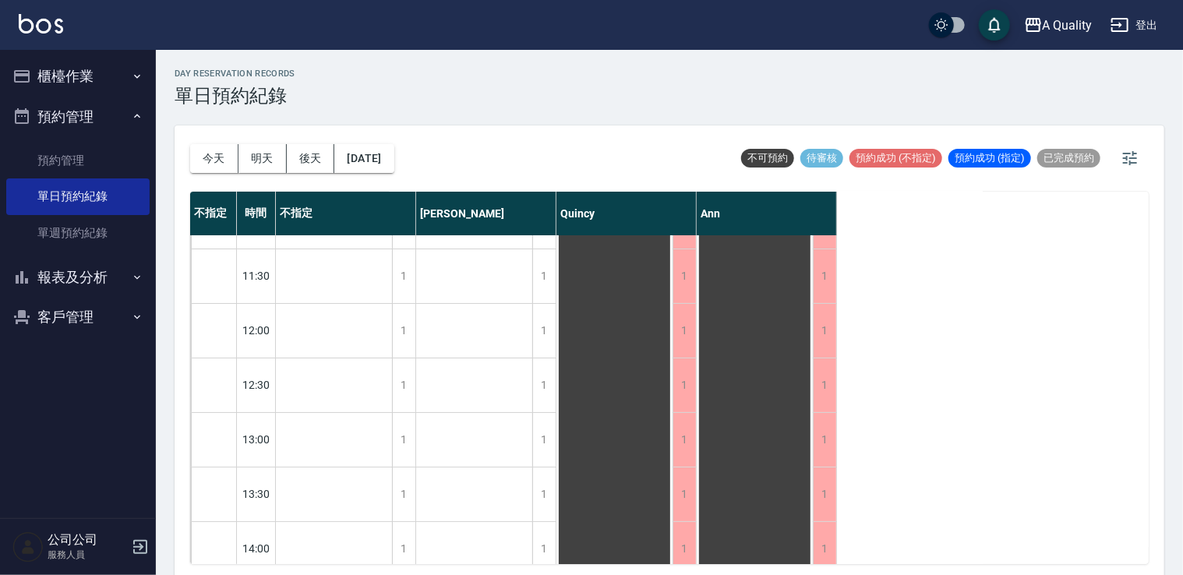
scroll to position [0, 0]
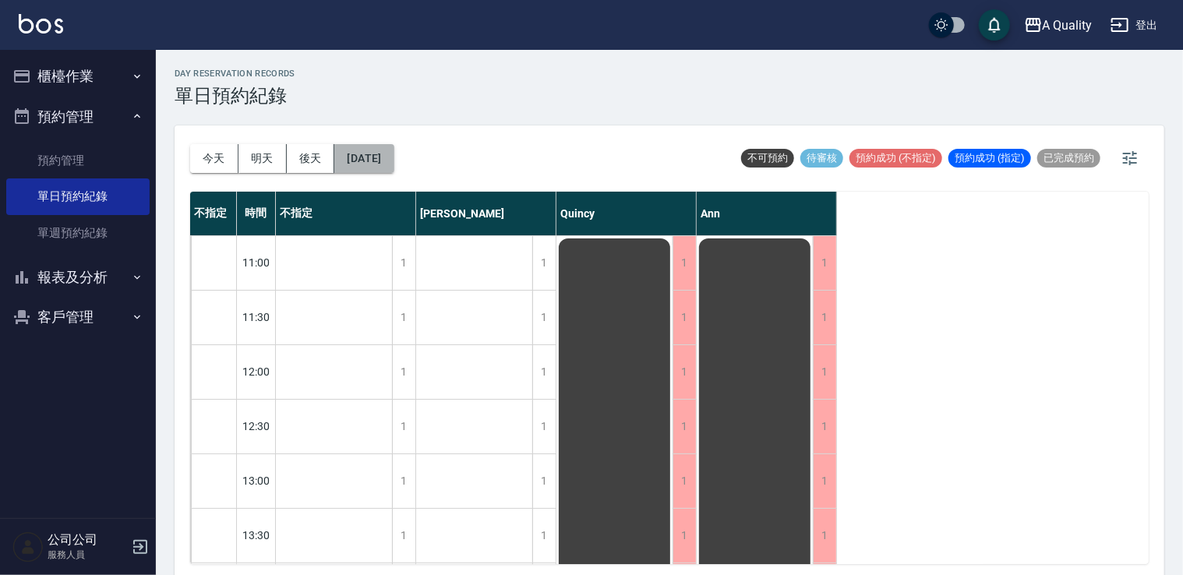
click at [383, 162] on button "2025/08/20" at bounding box center [363, 158] width 59 height 29
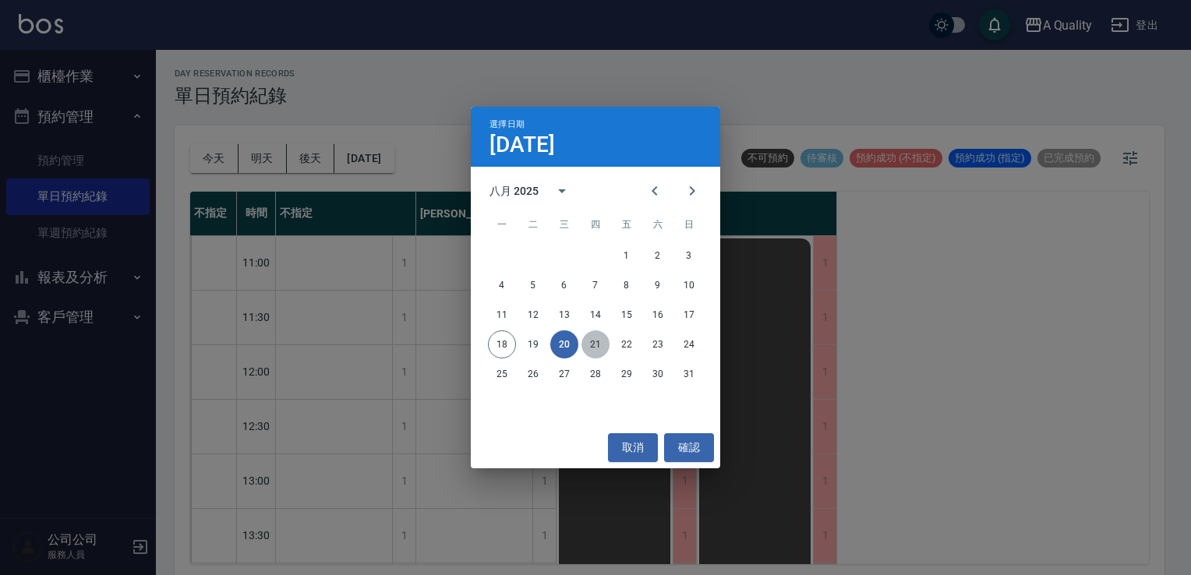
click at [587, 345] on button "21" at bounding box center [595, 344] width 28 height 28
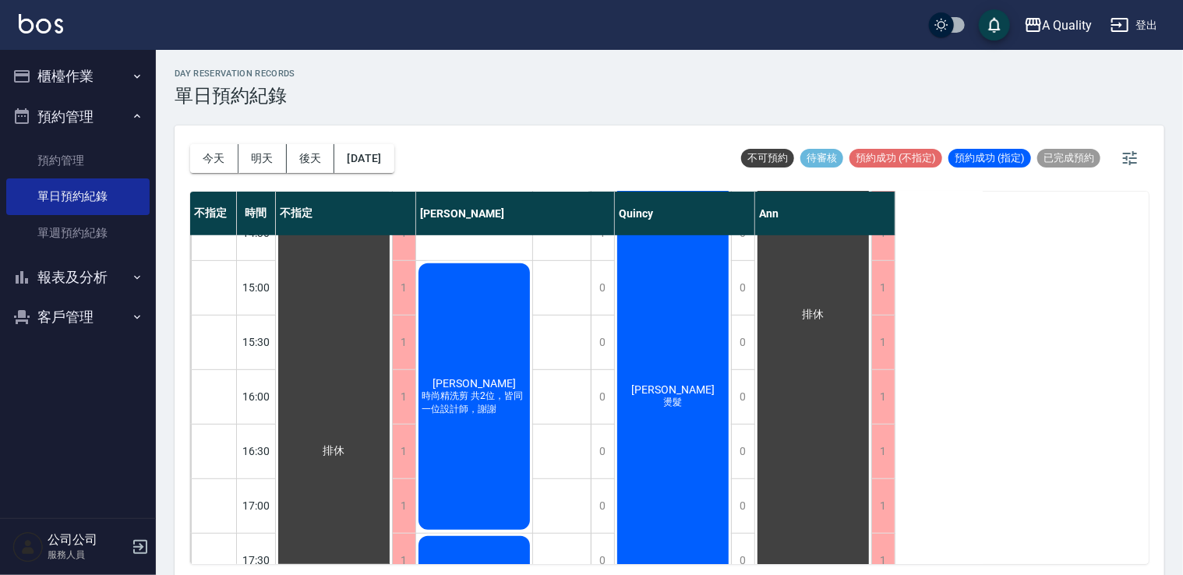
scroll to position [665, 0]
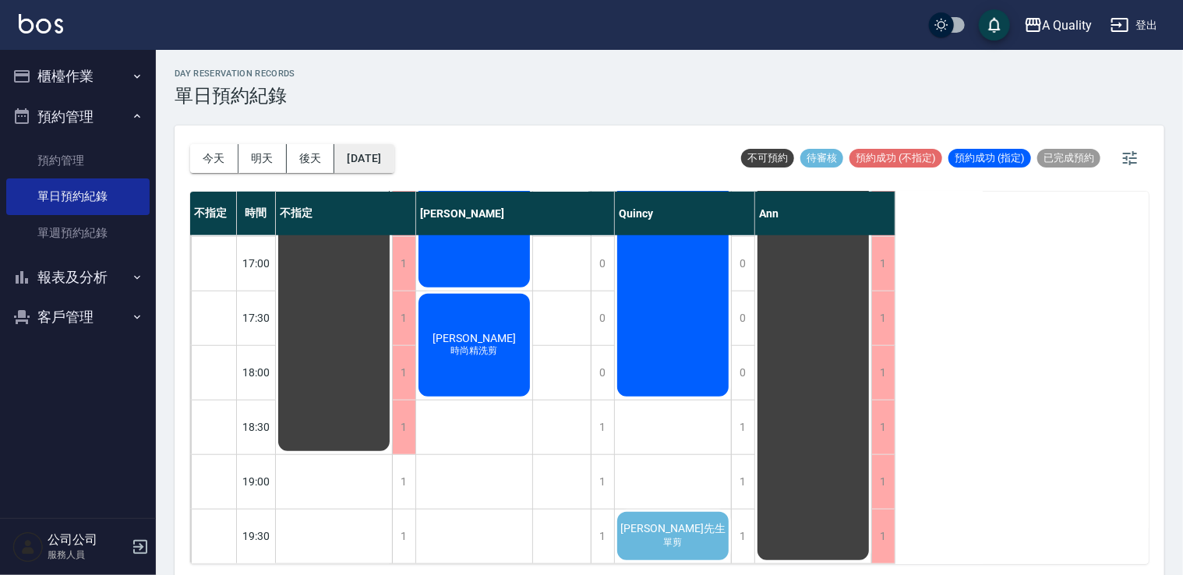
click at [380, 161] on button "2025/08/21" at bounding box center [363, 158] width 59 height 29
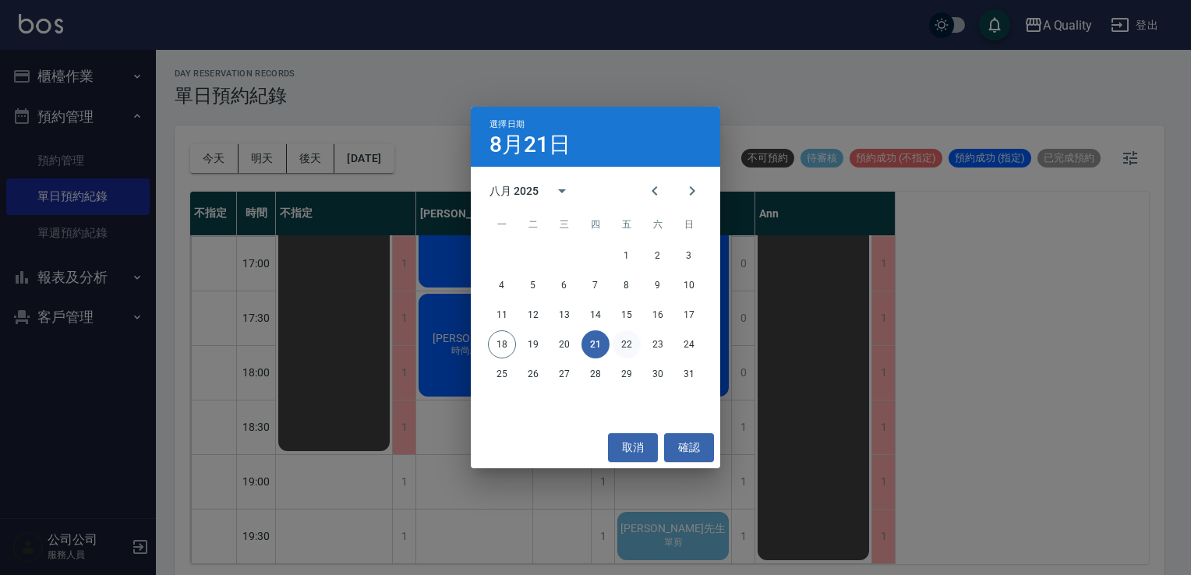
click at [619, 346] on button "22" at bounding box center [627, 344] width 28 height 28
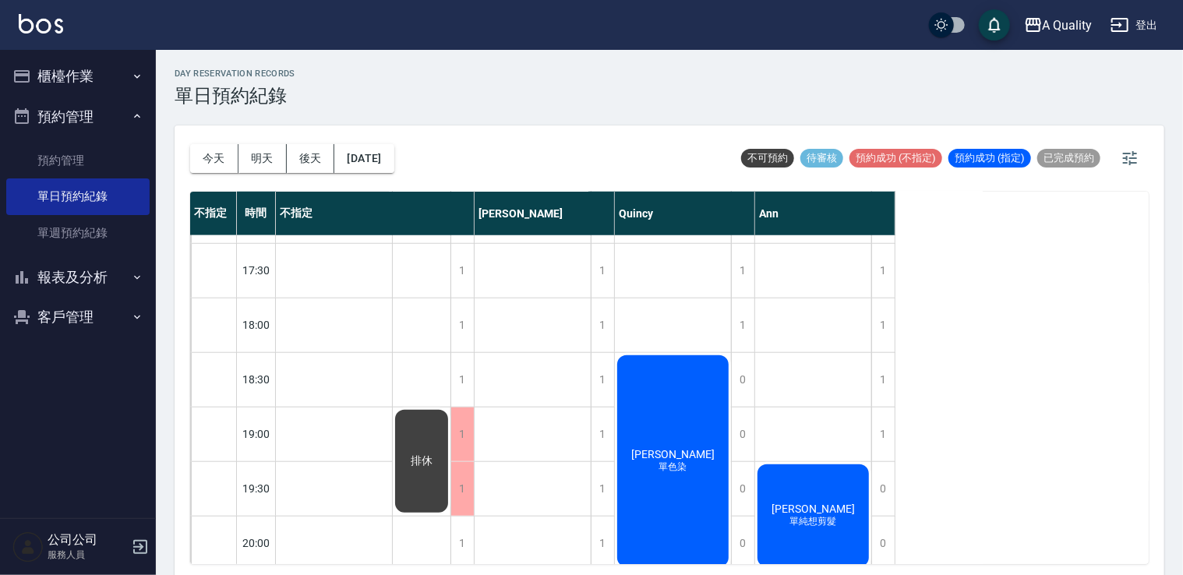
scroll to position [719, 0]
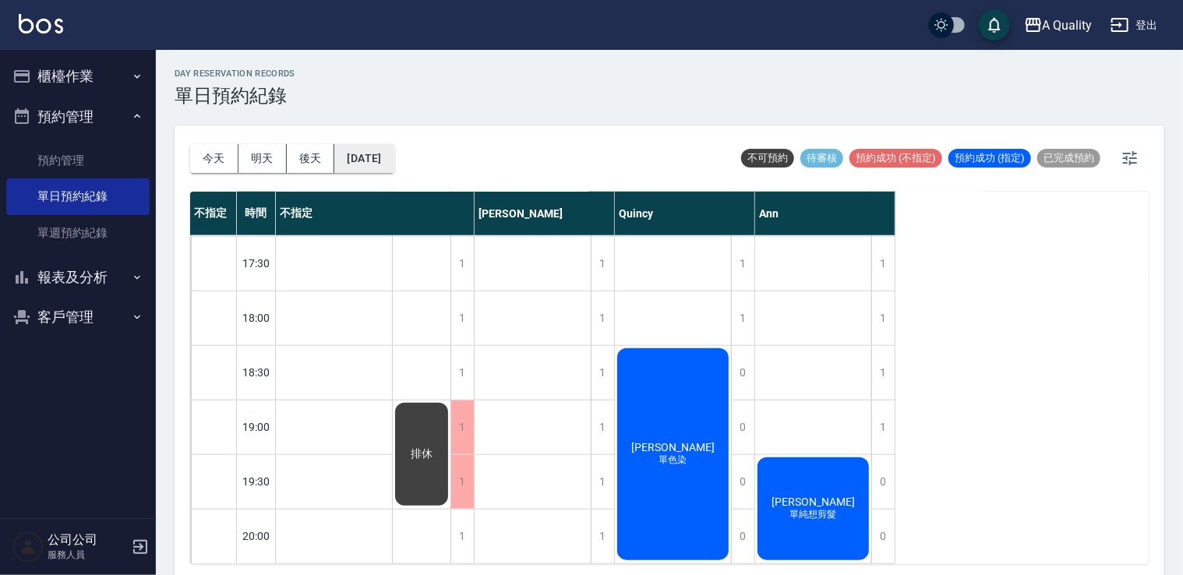
click at [394, 160] on button "2025/08/22" at bounding box center [363, 158] width 59 height 29
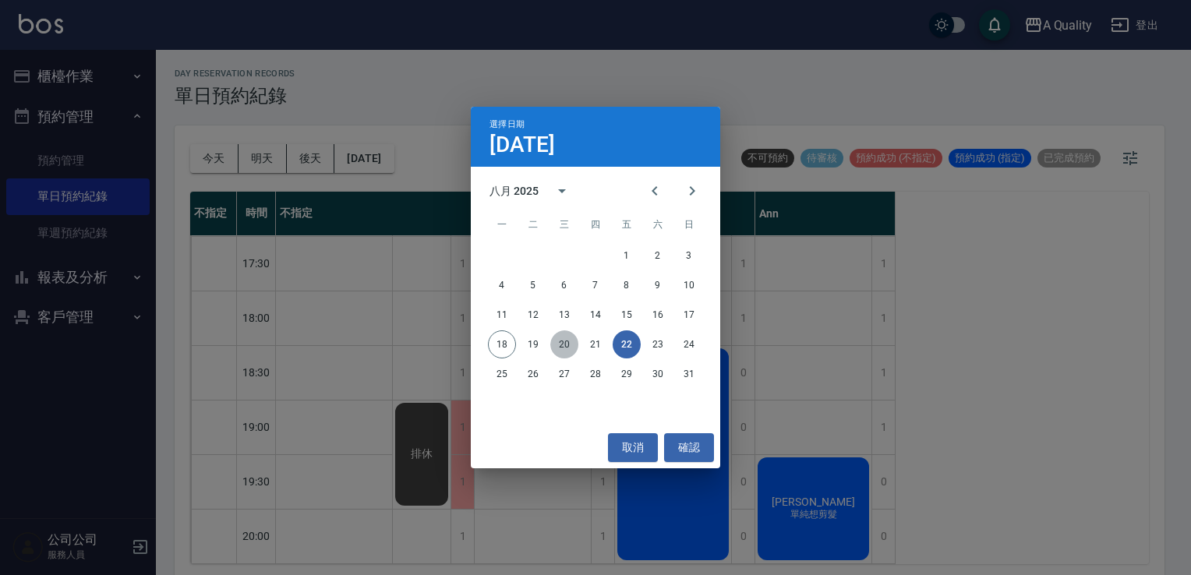
click at [564, 352] on button "20" at bounding box center [564, 344] width 28 height 28
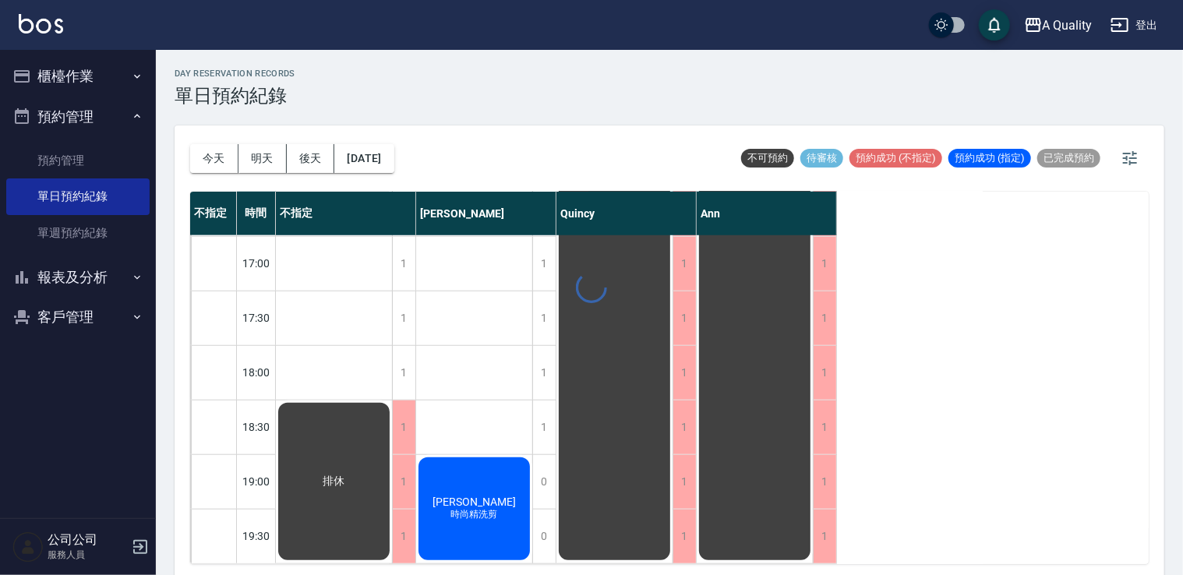
scroll to position [665, 0]
click at [391, 161] on button "2025/08/20" at bounding box center [363, 158] width 59 height 29
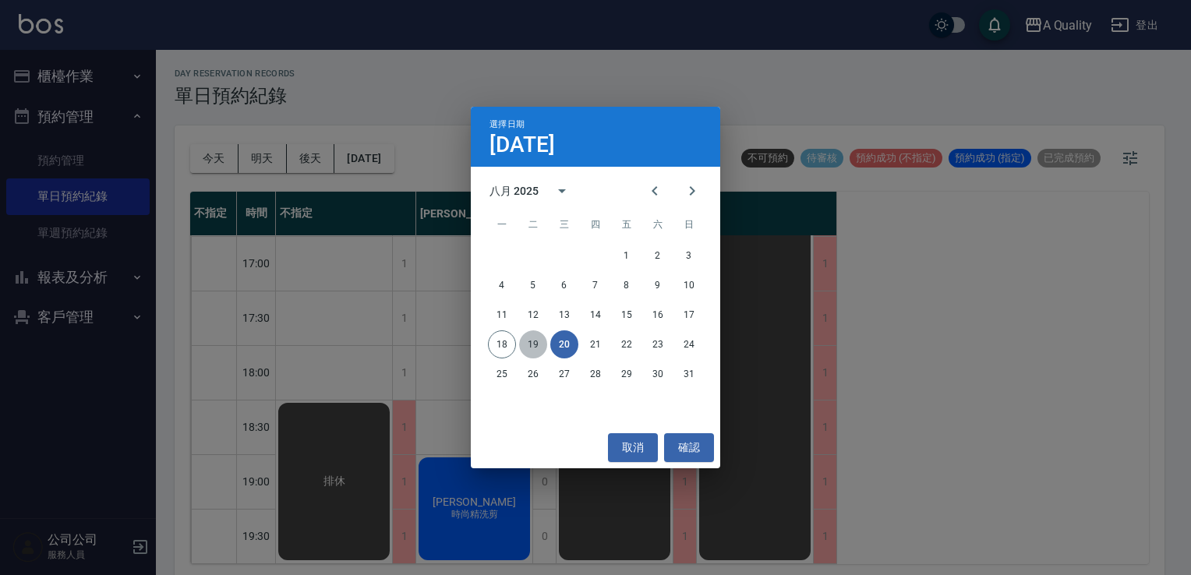
click at [533, 344] on button "19" at bounding box center [533, 344] width 28 height 28
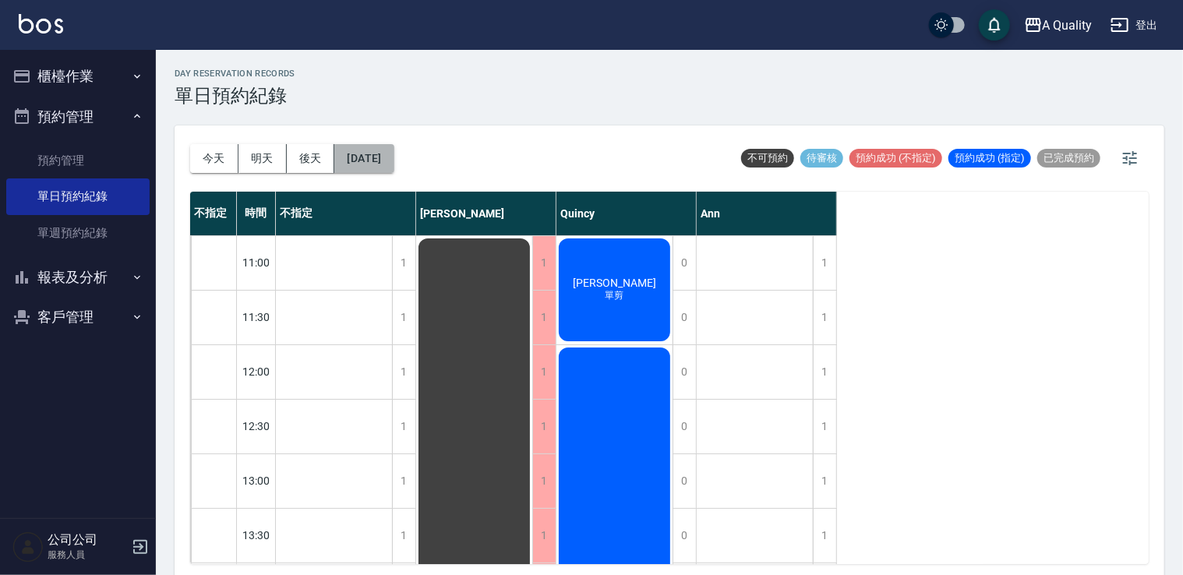
click at [393, 161] on button "2025/08/19" at bounding box center [363, 158] width 59 height 29
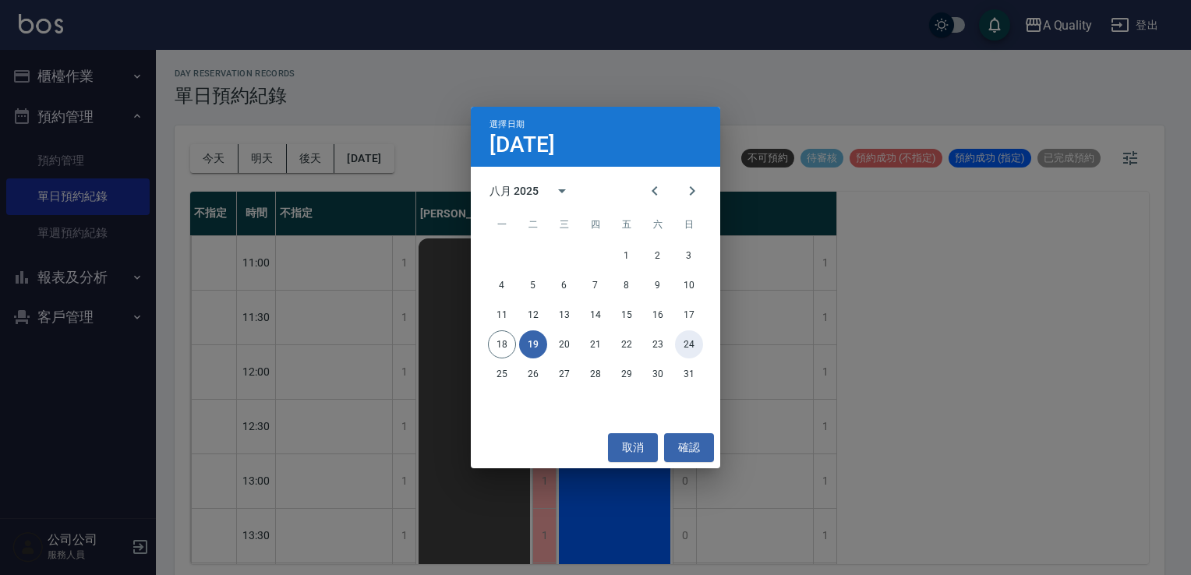
click at [691, 354] on button "24" at bounding box center [689, 344] width 28 height 28
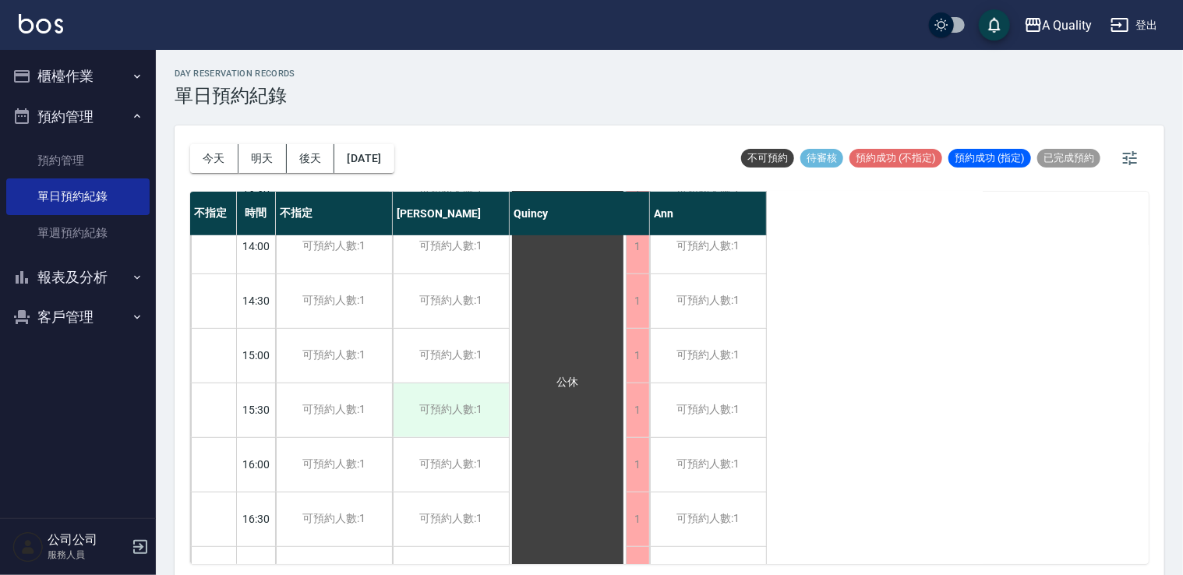
scroll to position [468, 0]
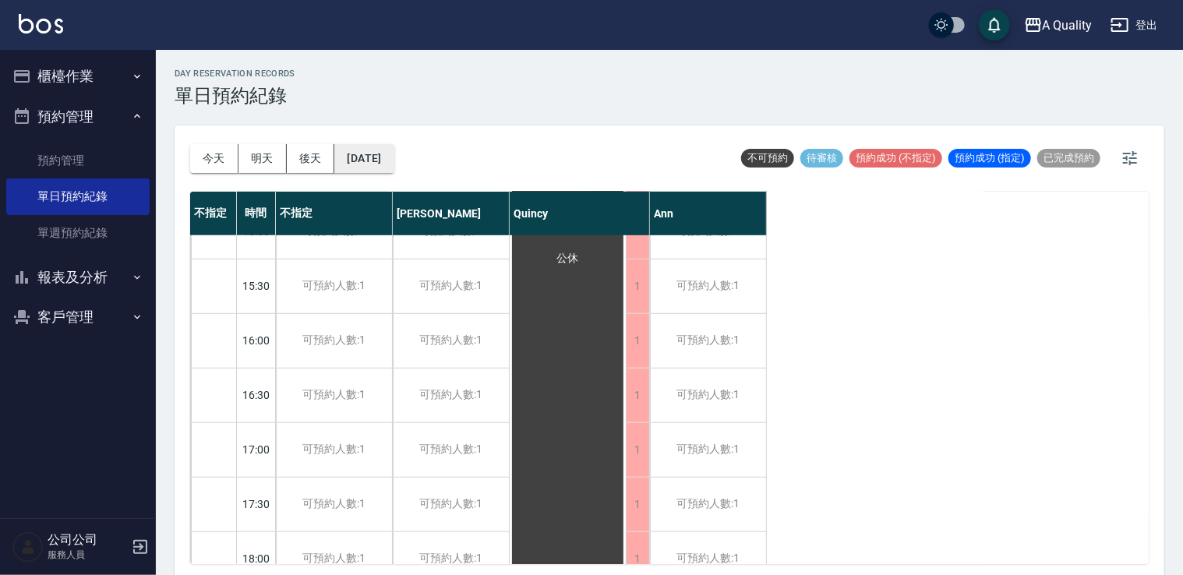
click at [394, 172] on button "2025/08/24" at bounding box center [363, 158] width 59 height 29
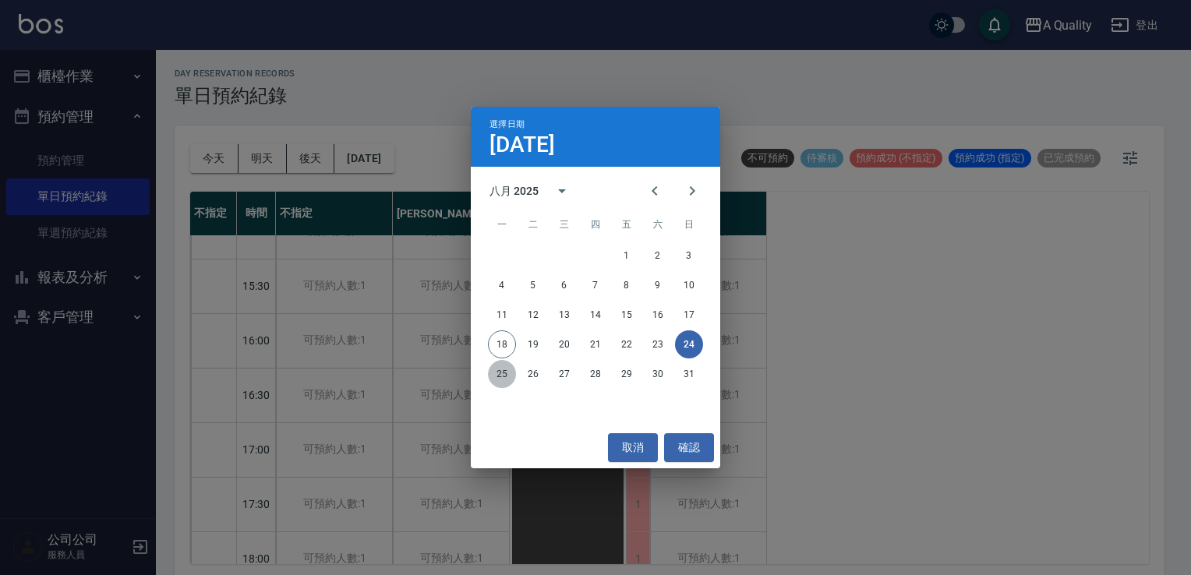
click at [500, 376] on button "25" at bounding box center [502, 374] width 28 height 28
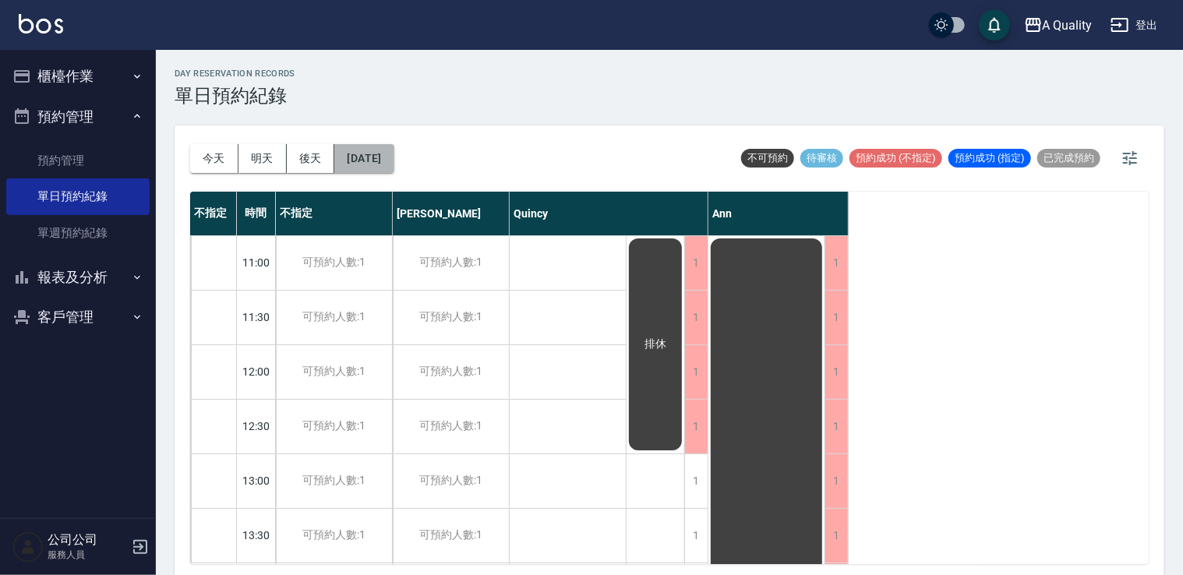
click at [387, 159] on button "2025/08/25" at bounding box center [363, 158] width 59 height 29
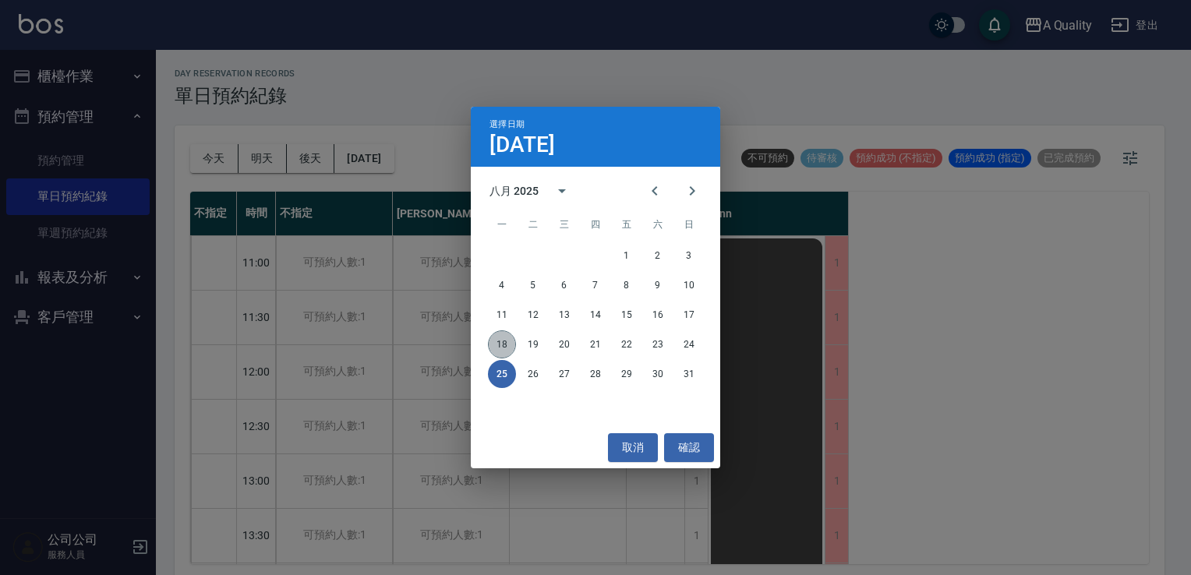
click at [499, 340] on button "18" at bounding box center [502, 344] width 28 height 28
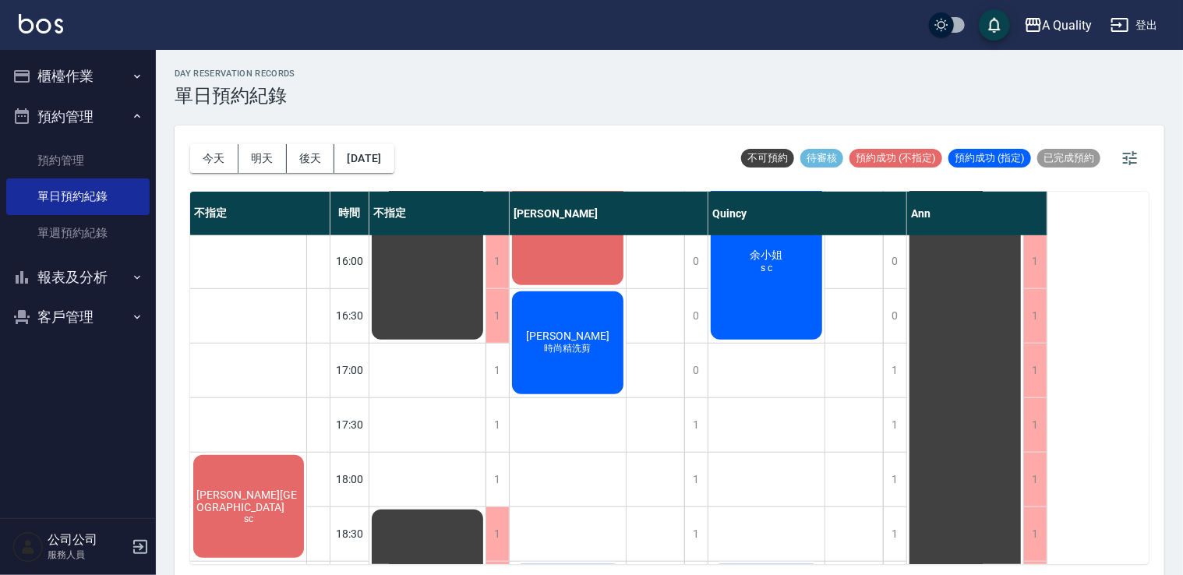
scroll to position [509, 0]
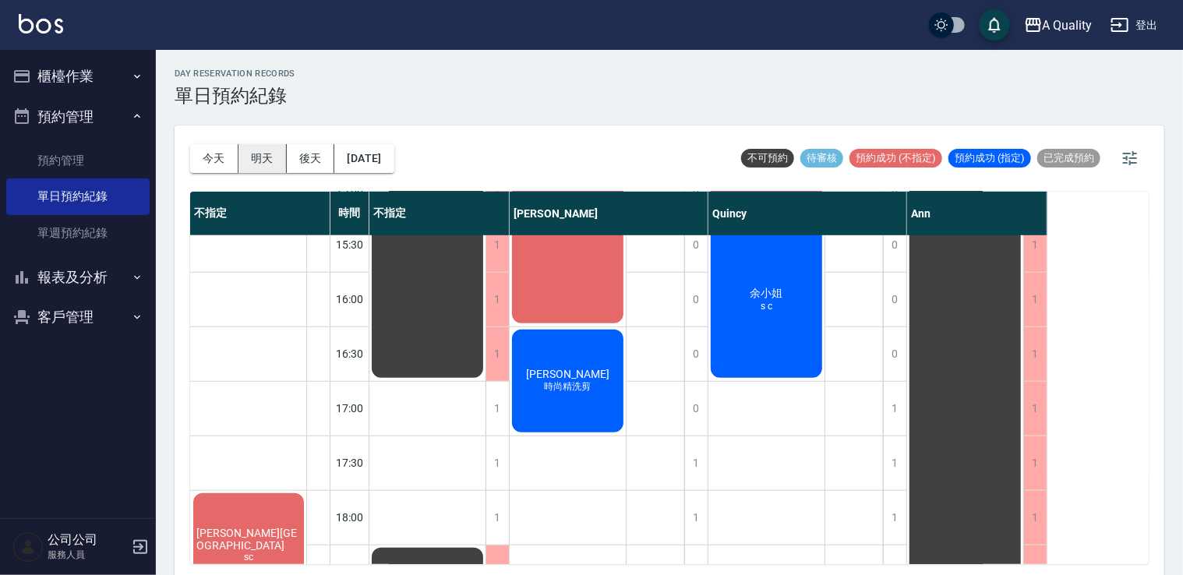
click at [271, 154] on button "明天" at bounding box center [263, 158] width 48 height 29
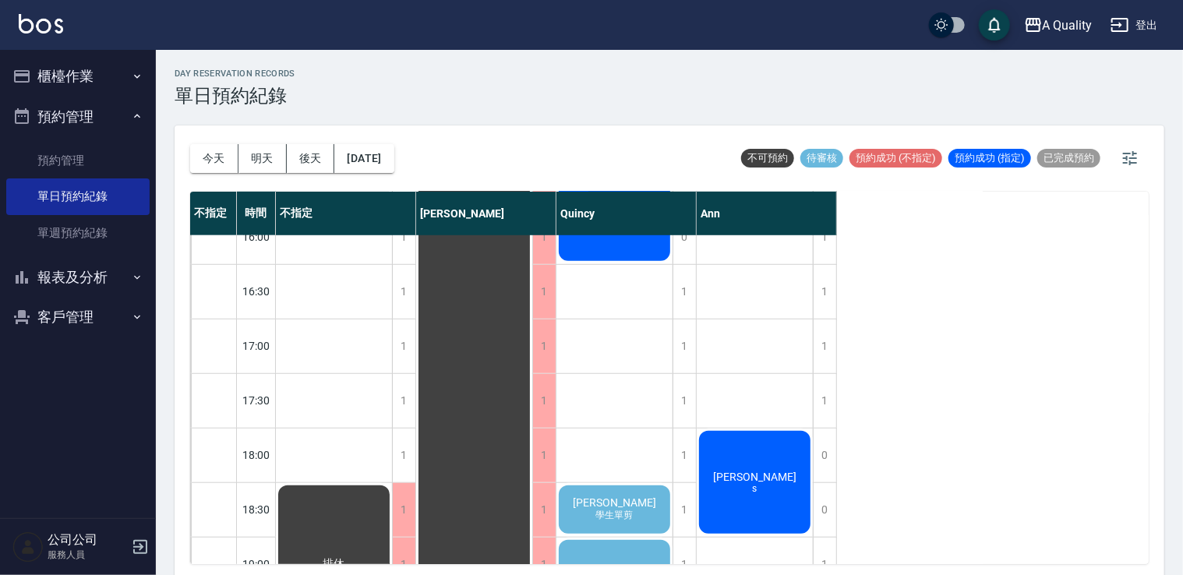
scroll to position [665, 0]
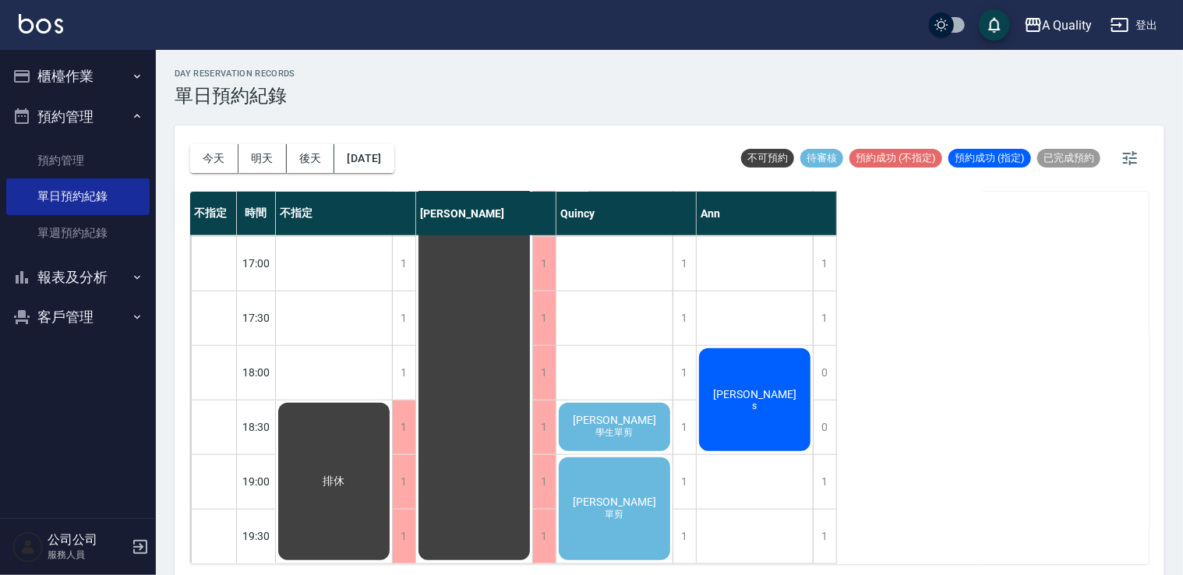
click at [392, 419] on div "陶冰冰 學生單剪" at bounding box center [334, 482] width 116 height 162
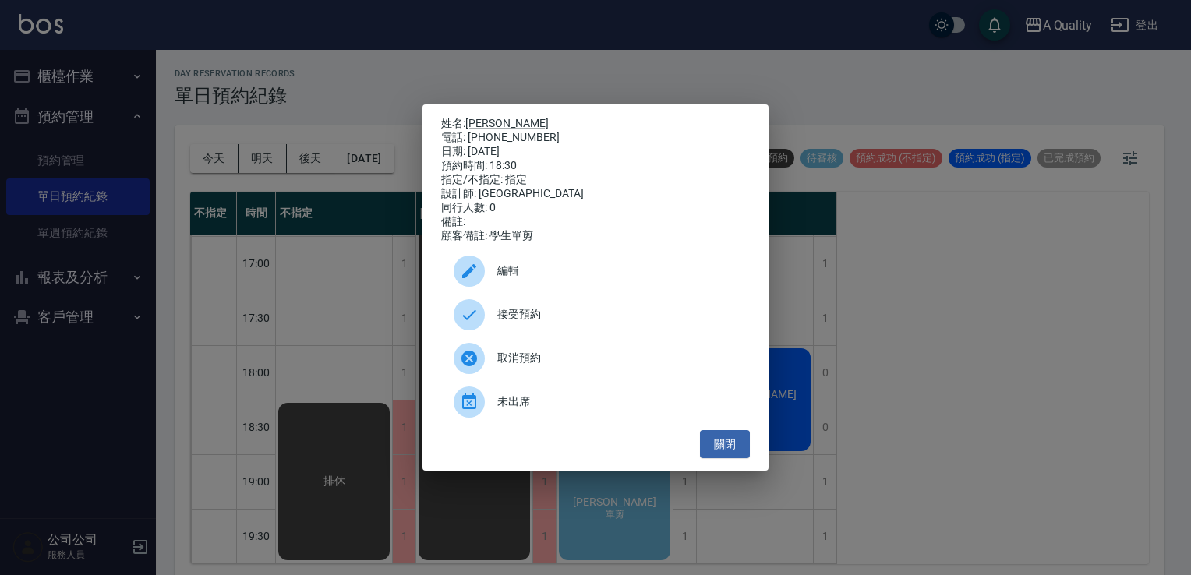
click at [581, 323] on span "接受預約" at bounding box center [617, 314] width 240 height 16
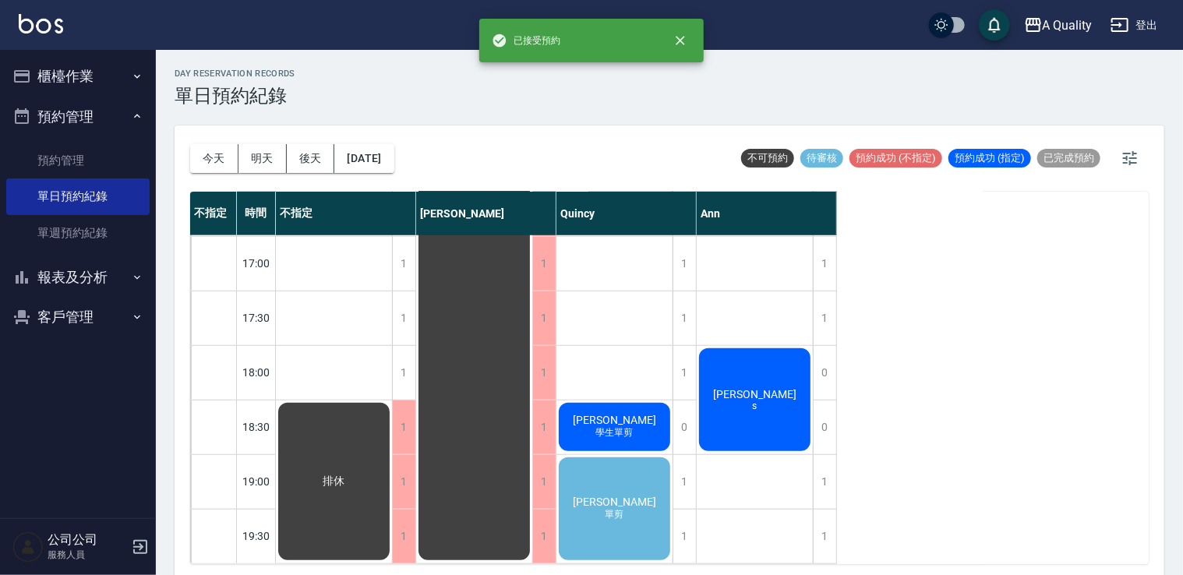
click at [392, 507] on div "黃朝駿 單剪" at bounding box center [334, 482] width 116 height 162
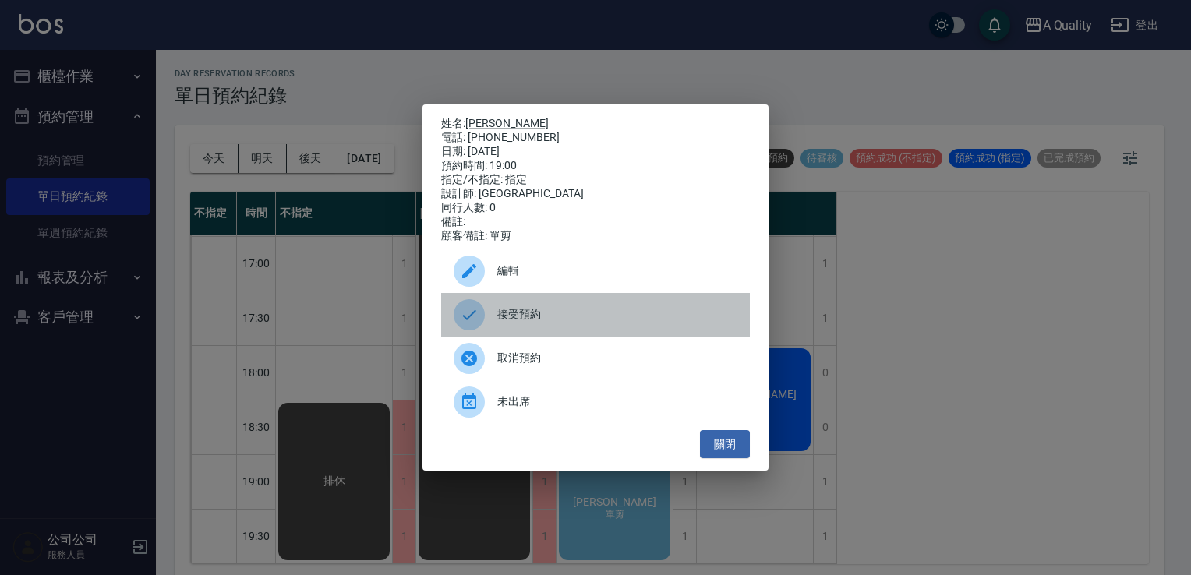
drag, startPoint x: 594, startPoint y: 334, endPoint x: 604, endPoint y: 348, distance: 17.9
click at [594, 334] on div "接受預約" at bounding box center [595, 315] width 309 height 44
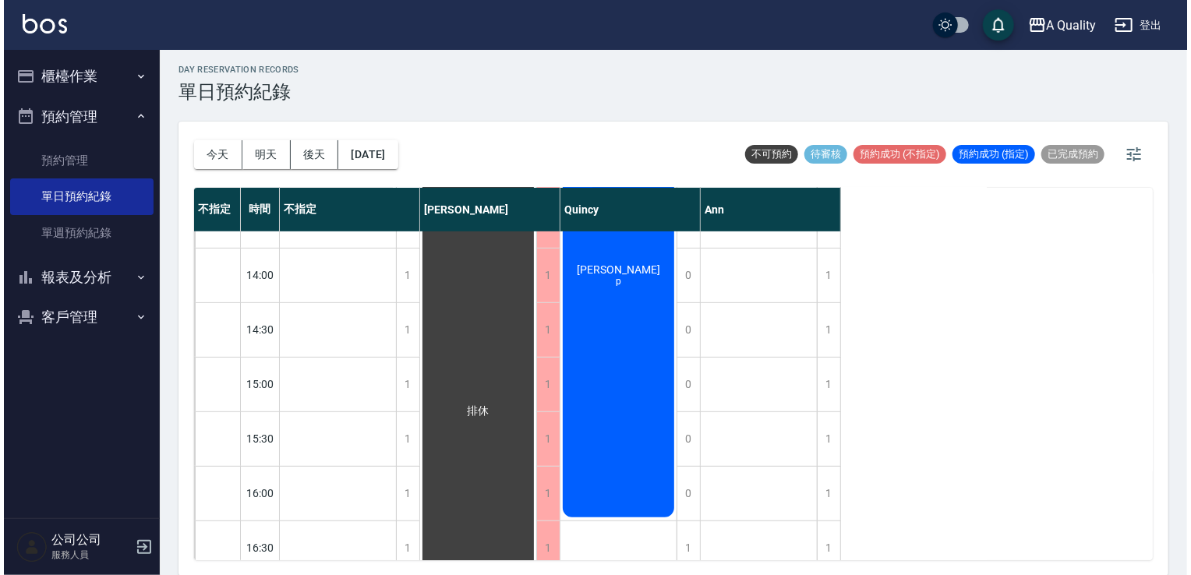
scroll to position [41, 0]
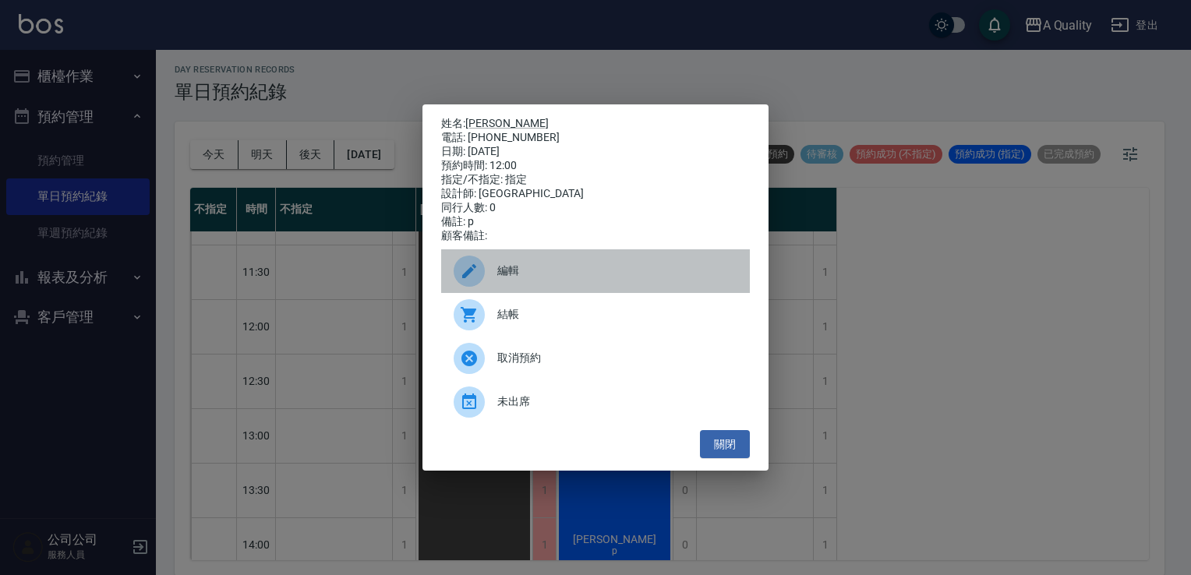
click at [537, 286] on div "編輯" at bounding box center [595, 271] width 309 height 44
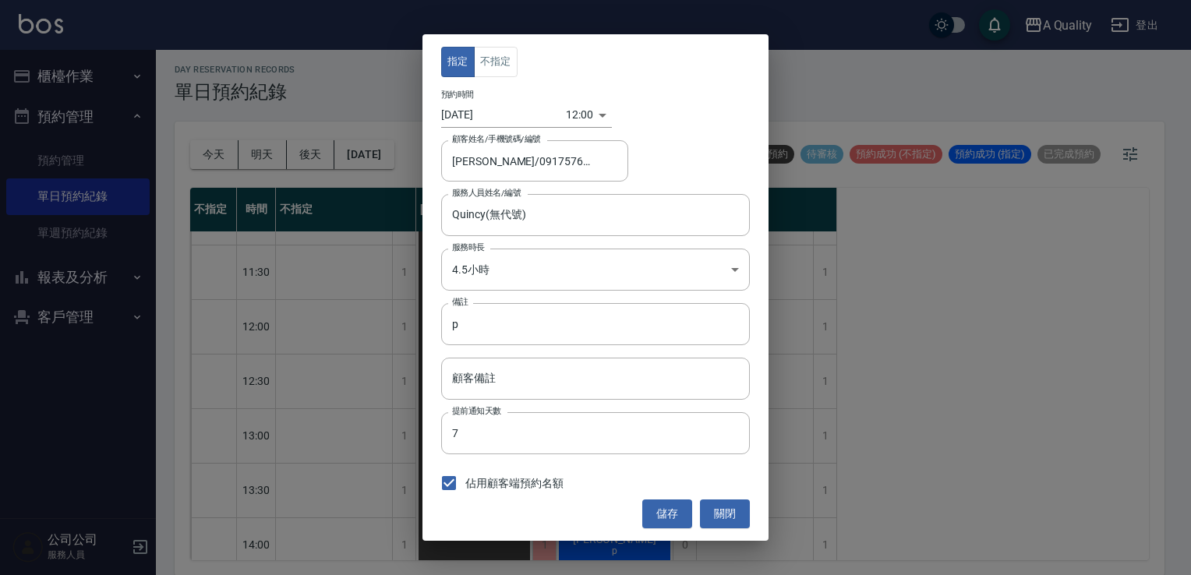
click at [596, 108] on div "12:00 1755576000000" at bounding box center [589, 115] width 46 height 26
click at [592, 124] on div "12:00 1755576000000" at bounding box center [589, 115] width 46 height 26
click at [587, 121] on body "A Quality 登出 櫃檯作業 打帳單 帳單列表 營業儀表板 現金收支登錄 每日結帳 排班表 現場電腦打卡 預約管理 預約管理 單日預約紀錄 單週預約紀錄…" at bounding box center [595, 286] width 1191 height 580
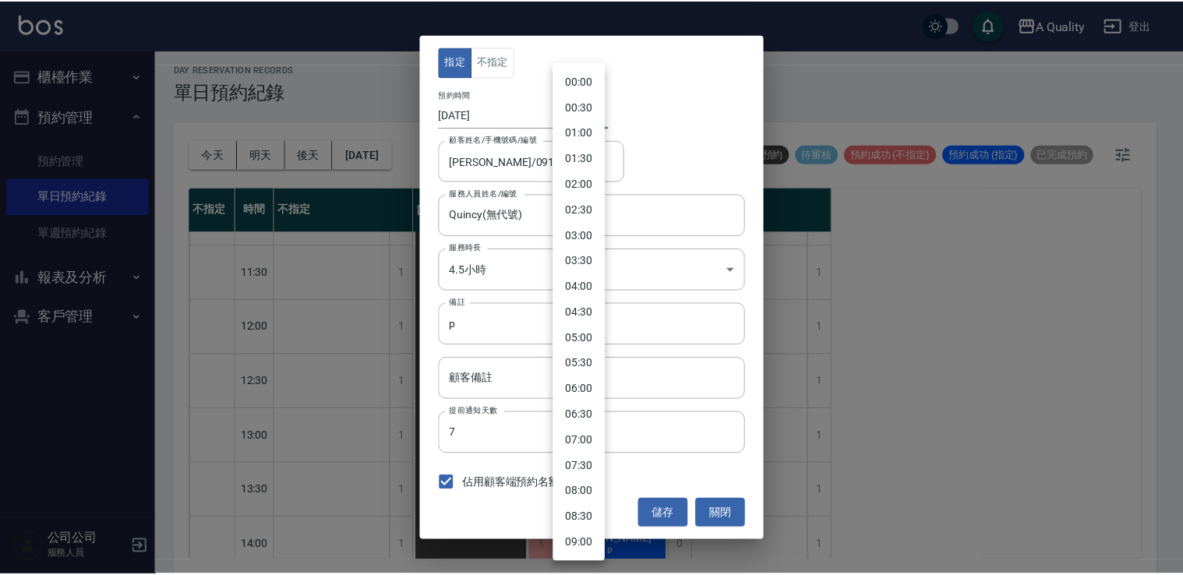
scroll to position [386, 0]
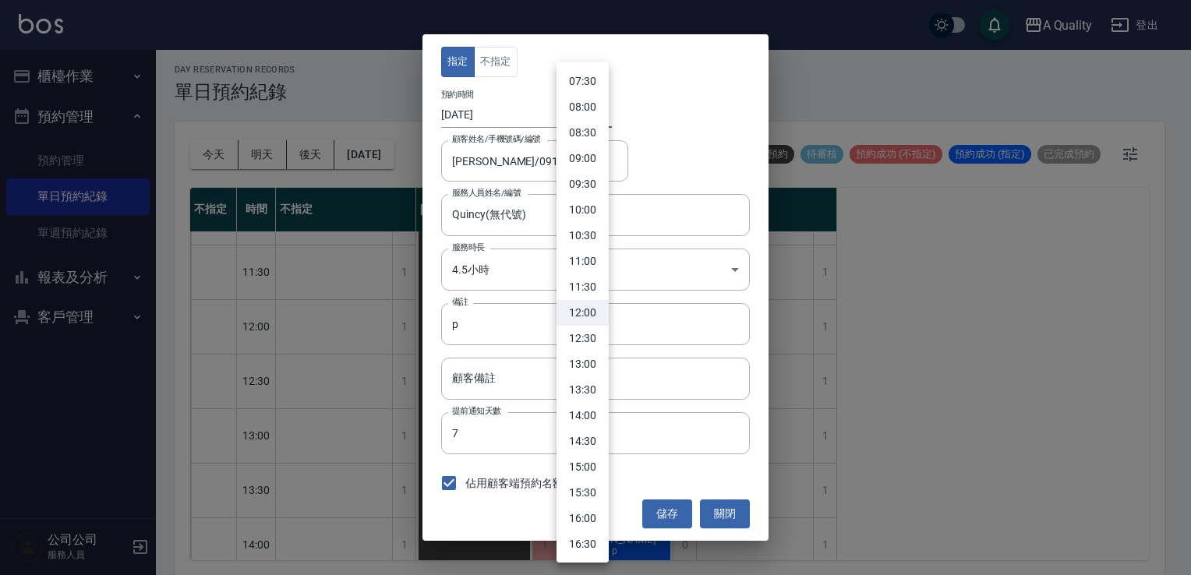
click at [592, 391] on li "13:30" at bounding box center [583, 390] width 52 height 26
type input "1755581400000"
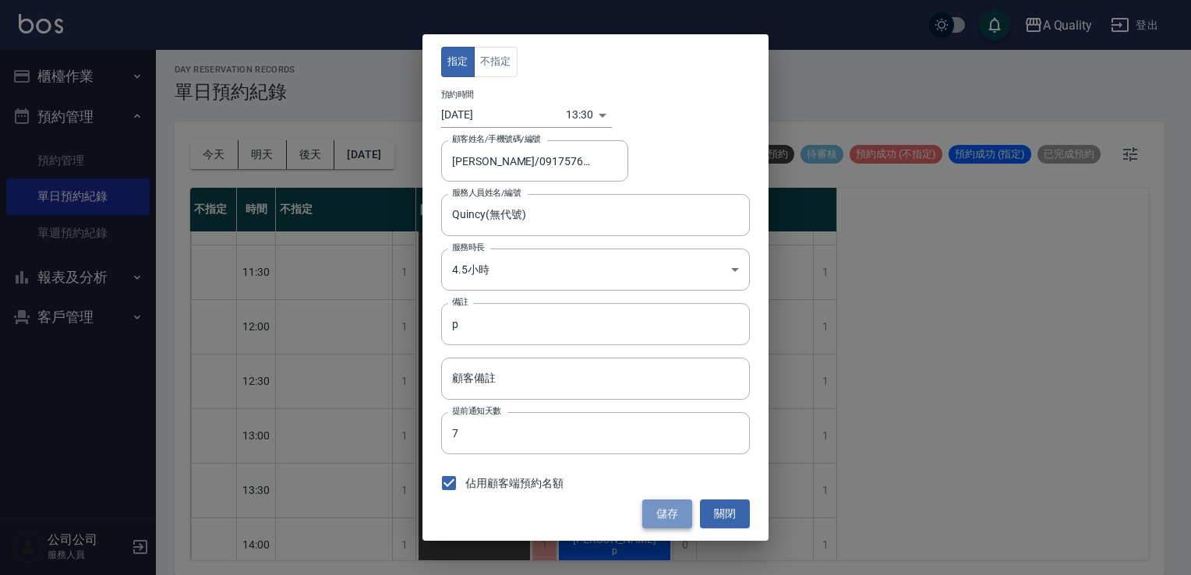
click at [668, 518] on button "儲存" at bounding box center [667, 514] width 50 height 29
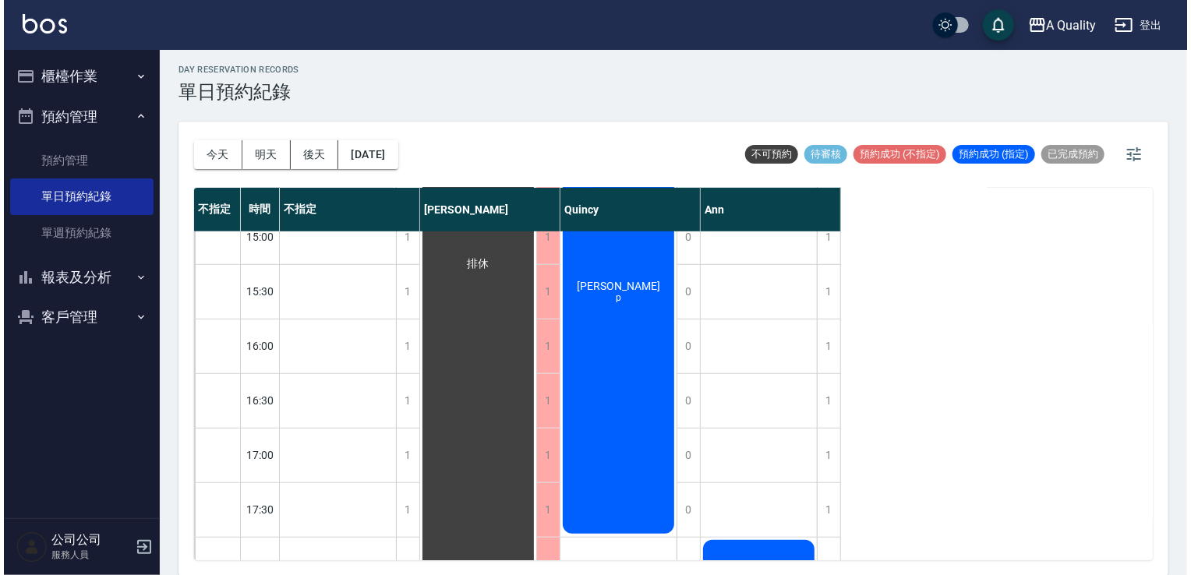
scroll to position [431, 0]
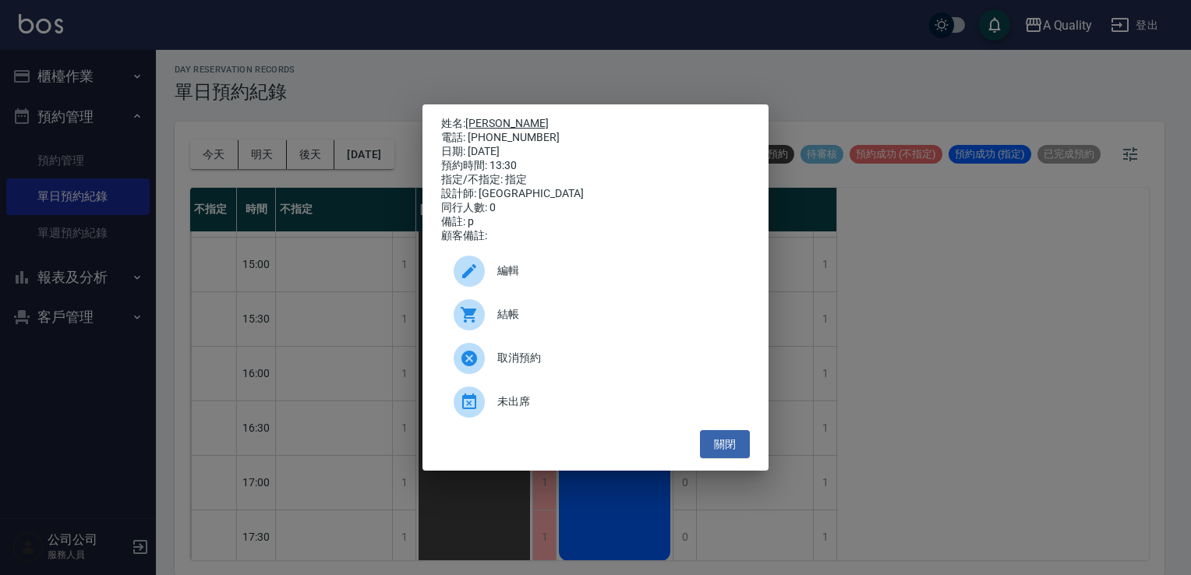
click at [486, 117] on link "吳素貞" at bounding box center [506, 123] width 83 height 12
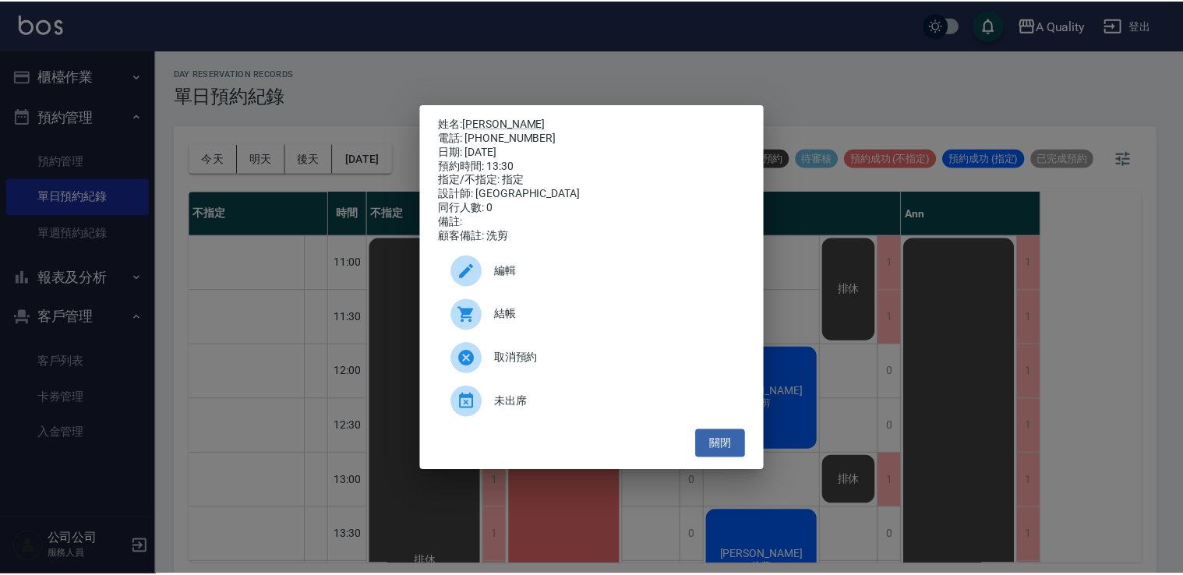
scroll to position [197, 0]
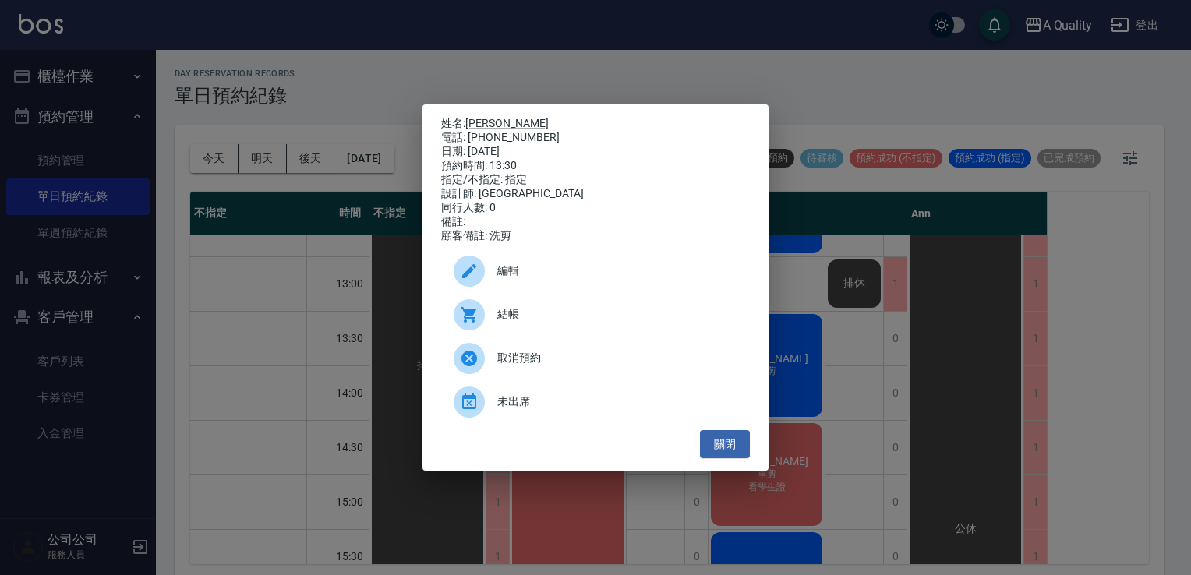
click at [952, 416] on div "姓名: [PERSON_NAME] 電話: [PHONE_NUMBER] 日期: [DATE] 預約時間: 13:30 指定/不指定: 指定 設計師: [PE…" at bounding box center [595, 287] width 1191 height 575
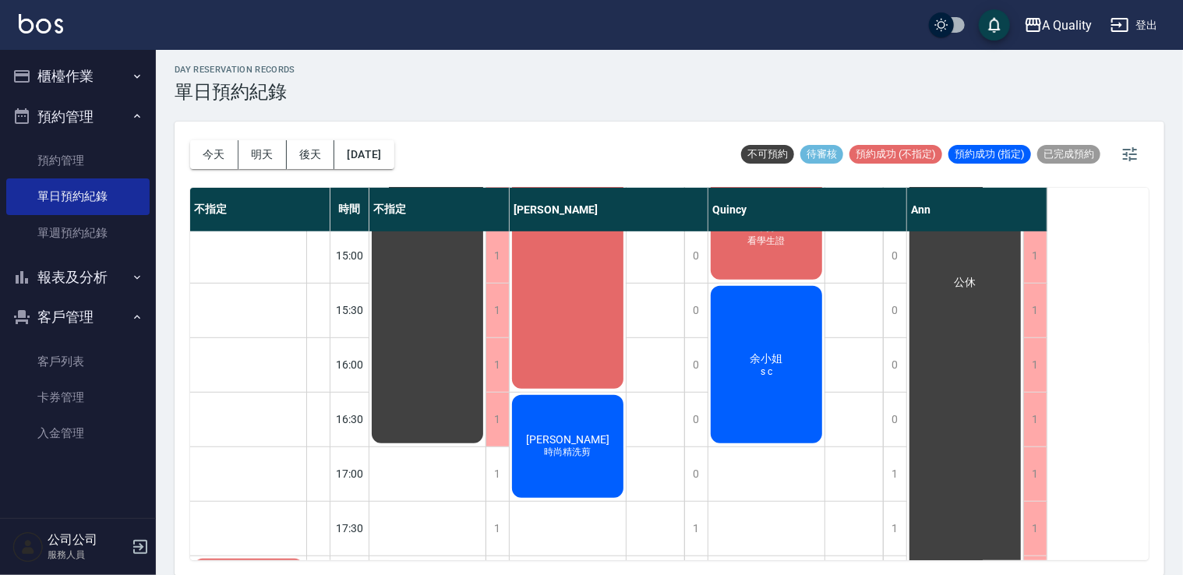
scroll to position [275, 0]
